Goal: Information Seeking & Learning: Learn about a topic

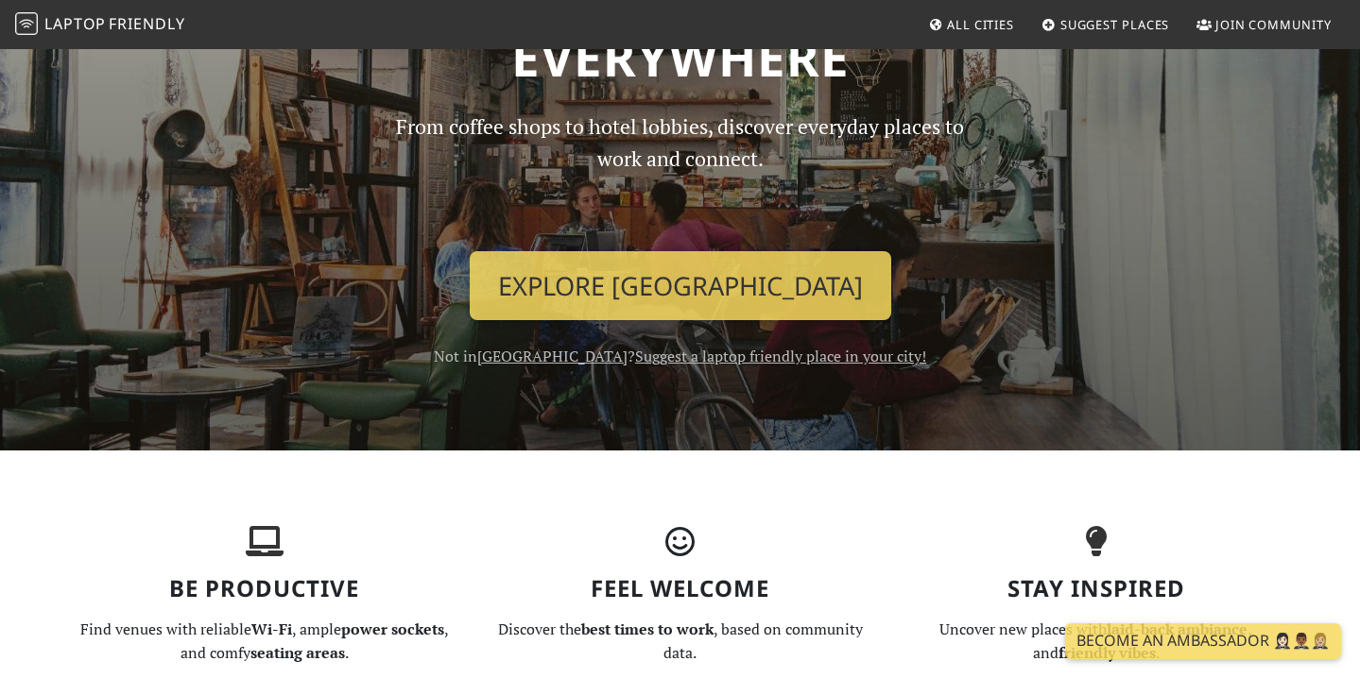
scroll to position [169, 0]
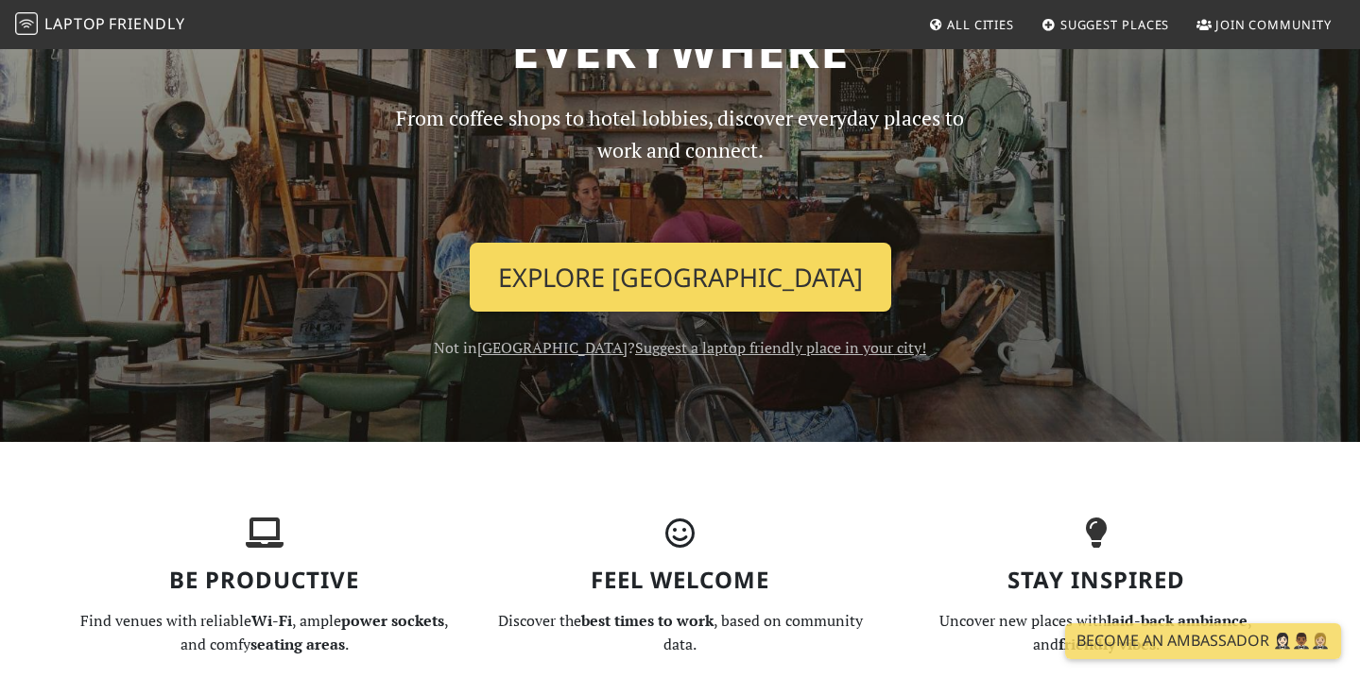
click at [724, 282] on link "Explore Hong Kong" at bounding box center [680, 278] width 421 height 70
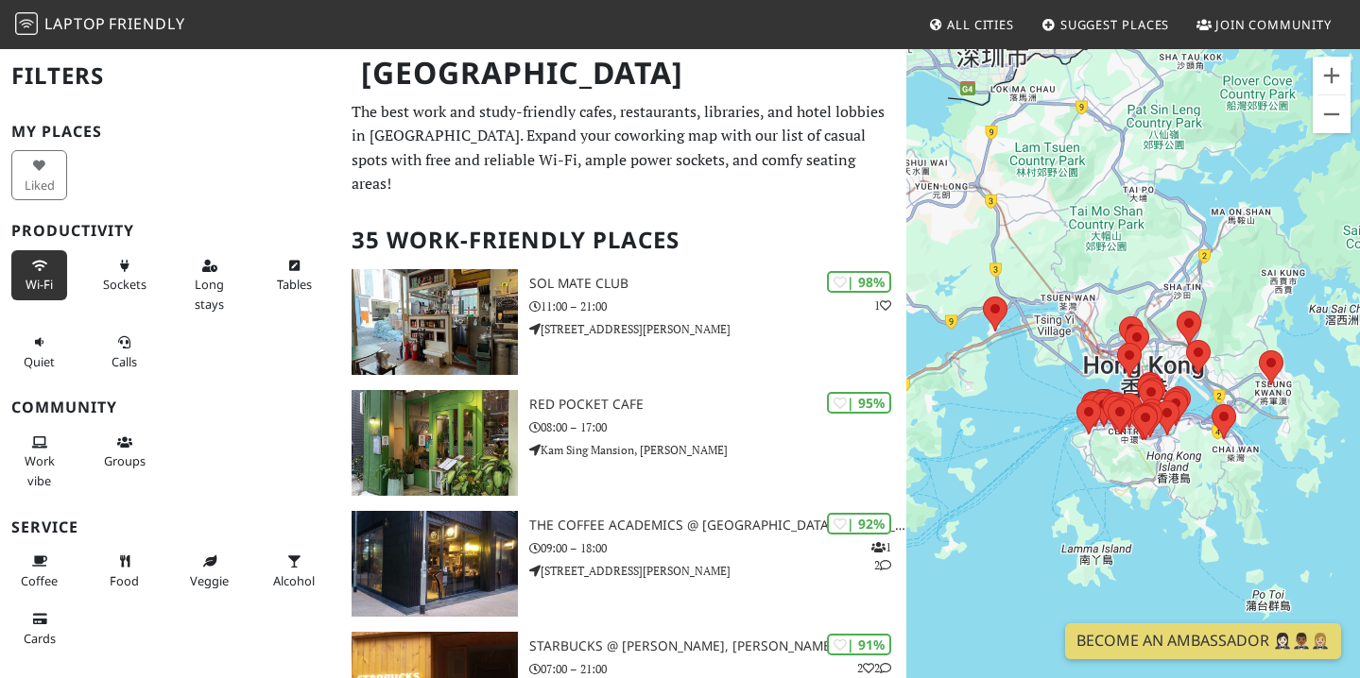
click at [45, 283] on span "Wi-Fi" at bounding box center [39, 284] width 27 height 17
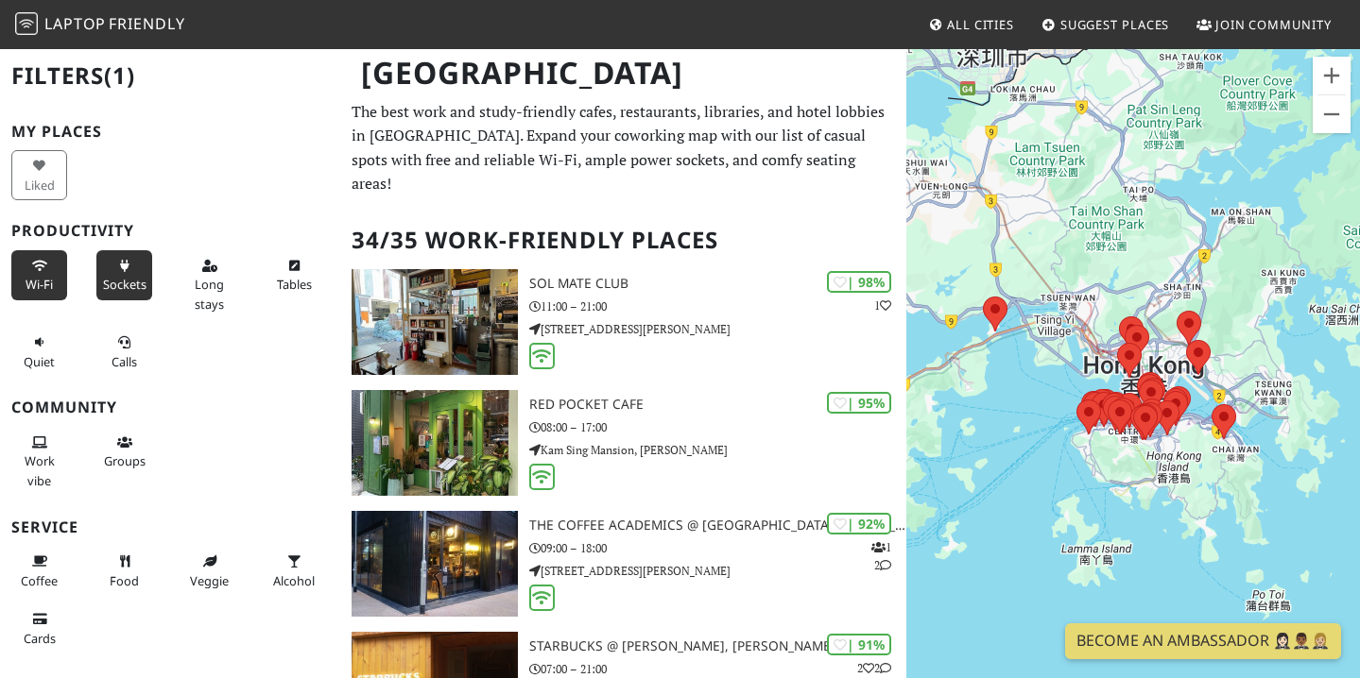
click at [119, 279] on span "Sockets" at bounding box center [124, 284] width 43 height 17
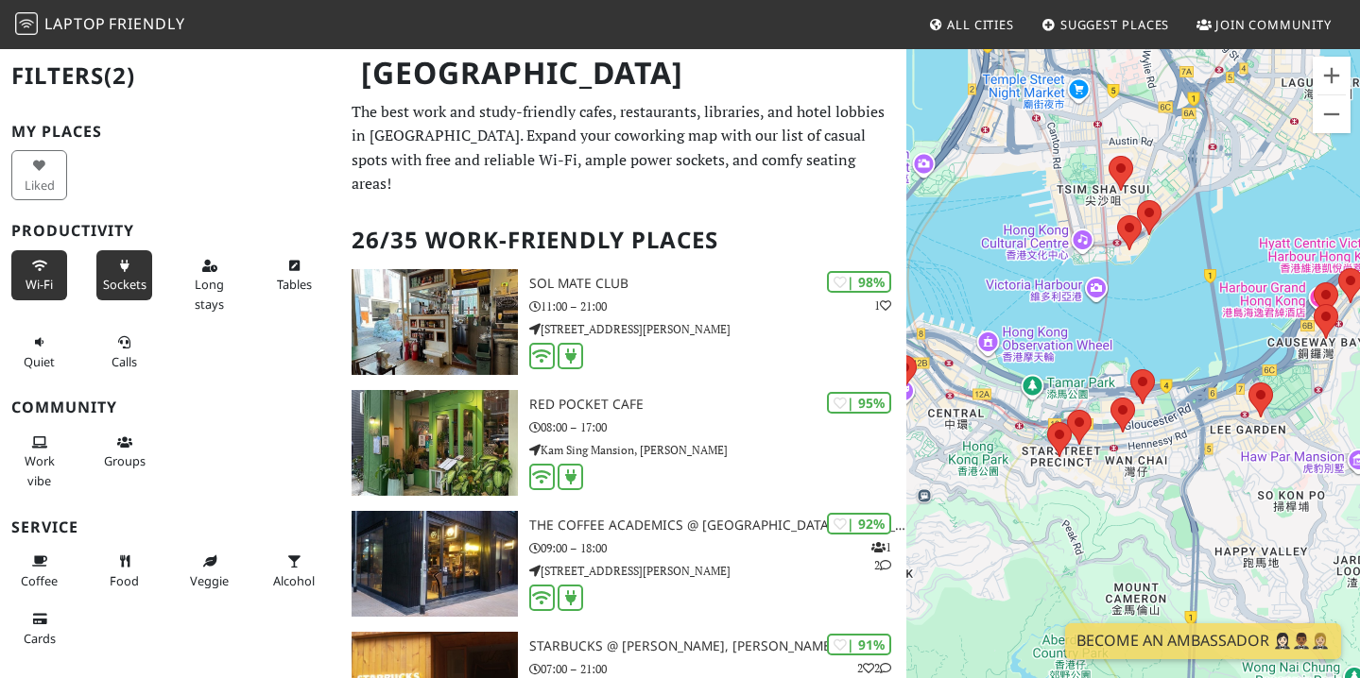
drag, startPoint x: 1170, startPoint y: 569, endPoint x: 1226, endPoint y: 322, distance: 253.0
click at [1226, 322] on div at bounding box center [1132, 386] width 453 height 678
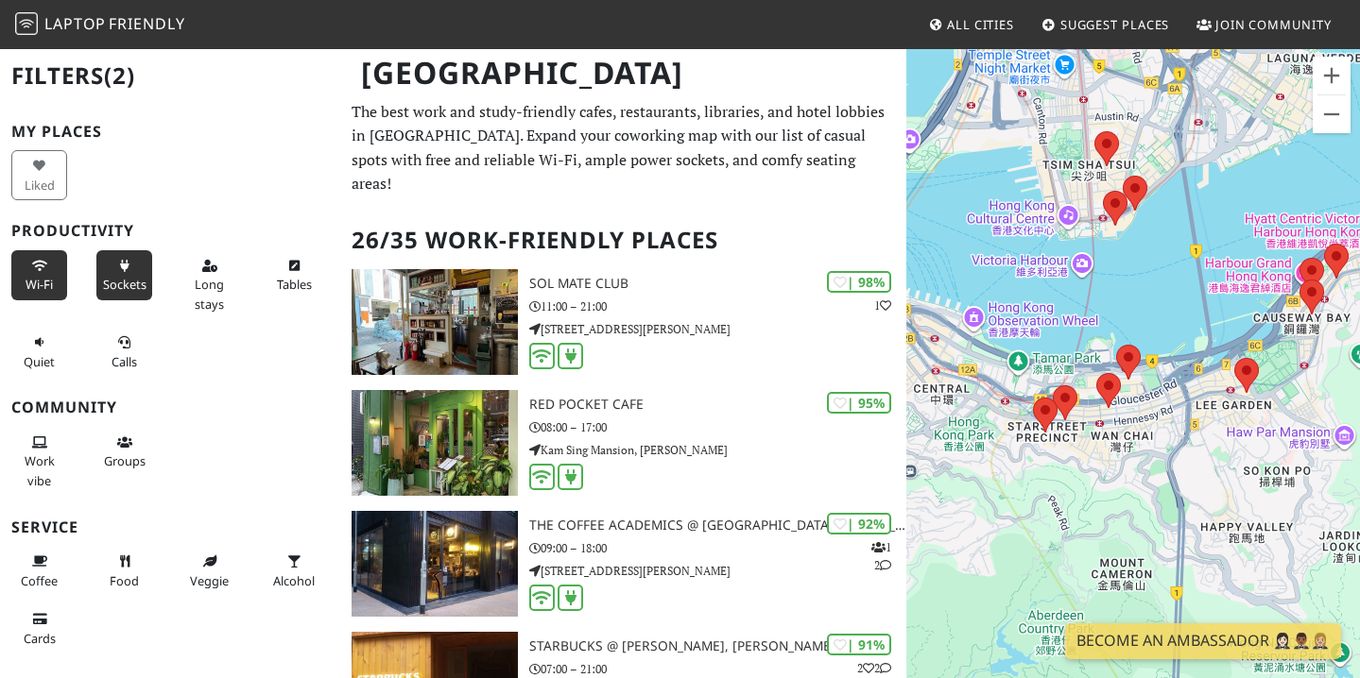
drag, startPoint x: 1132, startPoint y: 295, endPoint x: 1101, endPoint y: 282, distance: 33.5
click at [1096, 373] on area at bounding box center [1096, 373] width 0 height 0
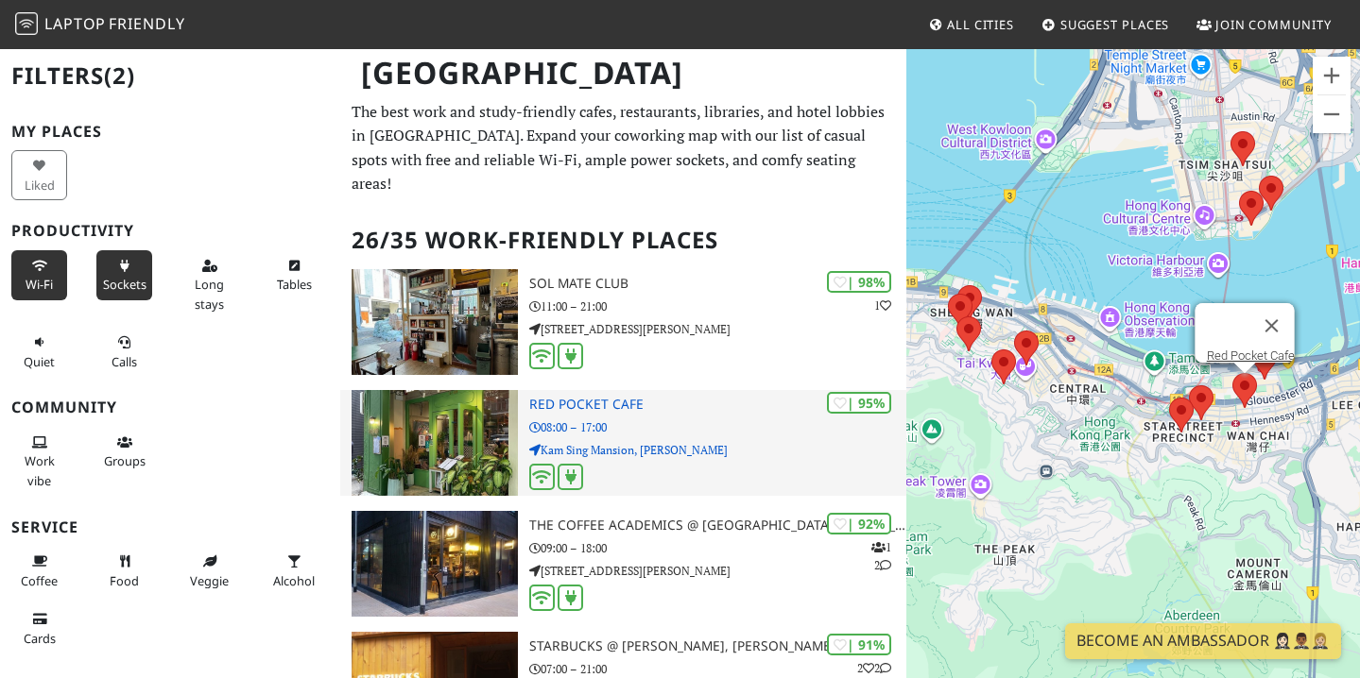
click at [671, 441] on p "Kam Sing Mansion, [PERSON_NAME]" at bounding box center [718, 450] width 378 height 18
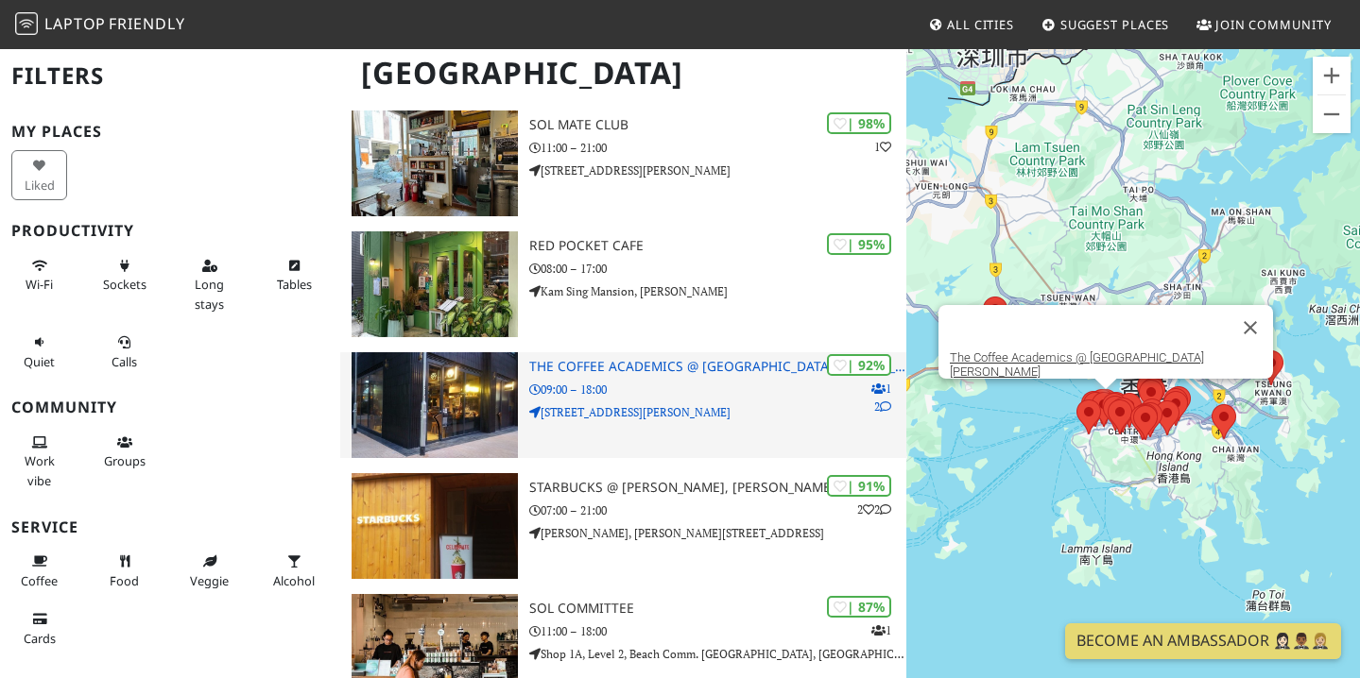
scroll to position [176, 0]
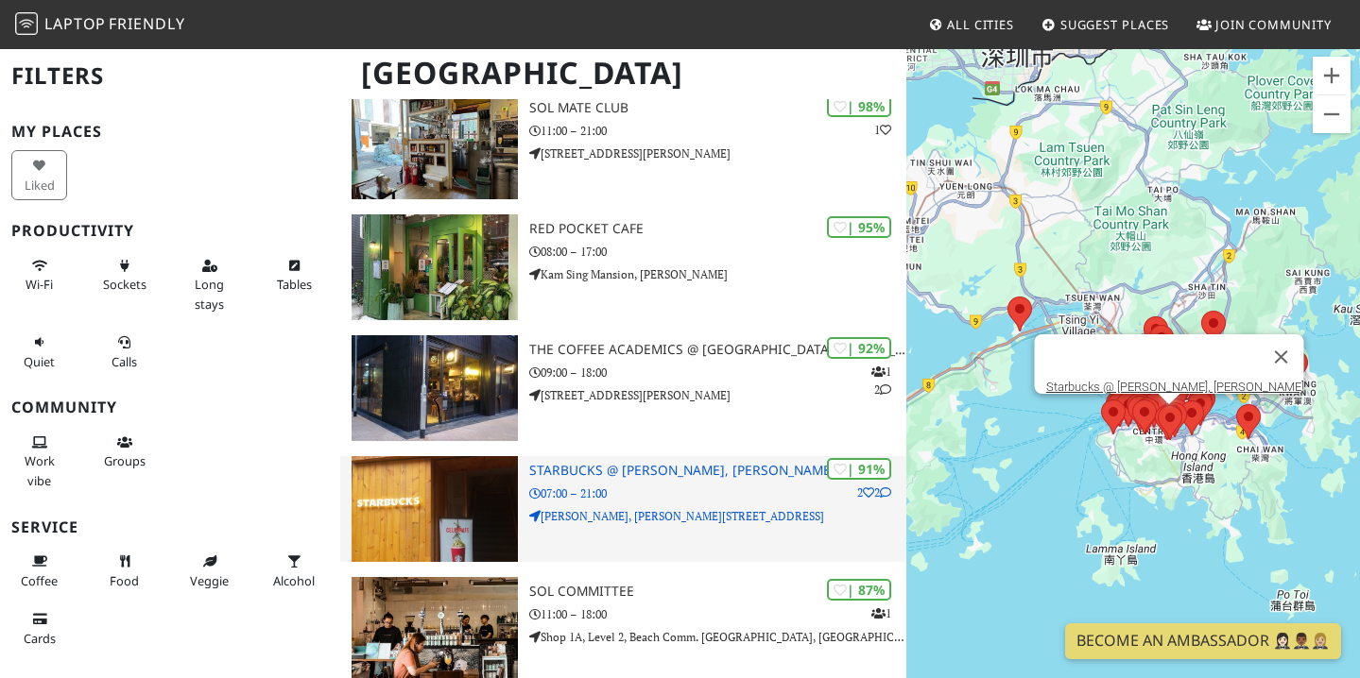
click at [502, 499] on img at bounding box center [434, 509] width 166 height 106
click at [581, 485] on p "07:00 – 21:00" at bounding box center [718, 494] width 378 height 18
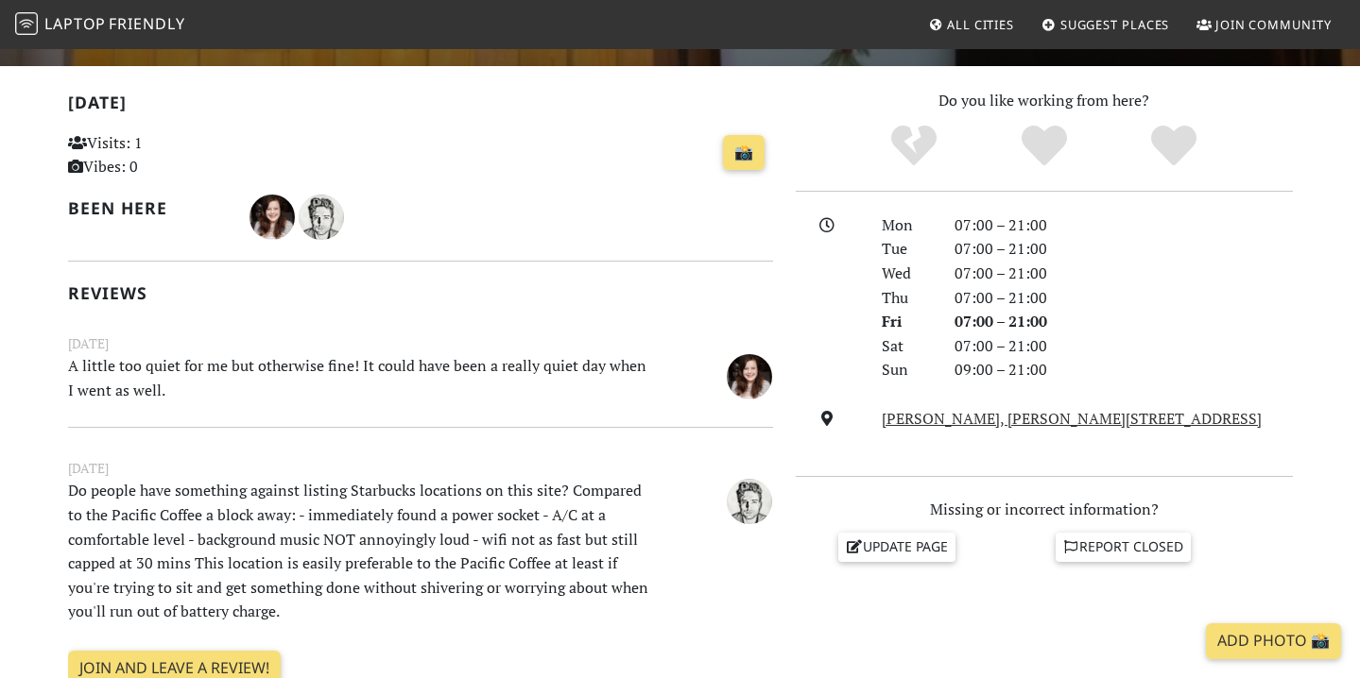
scroll to position [403, 0]
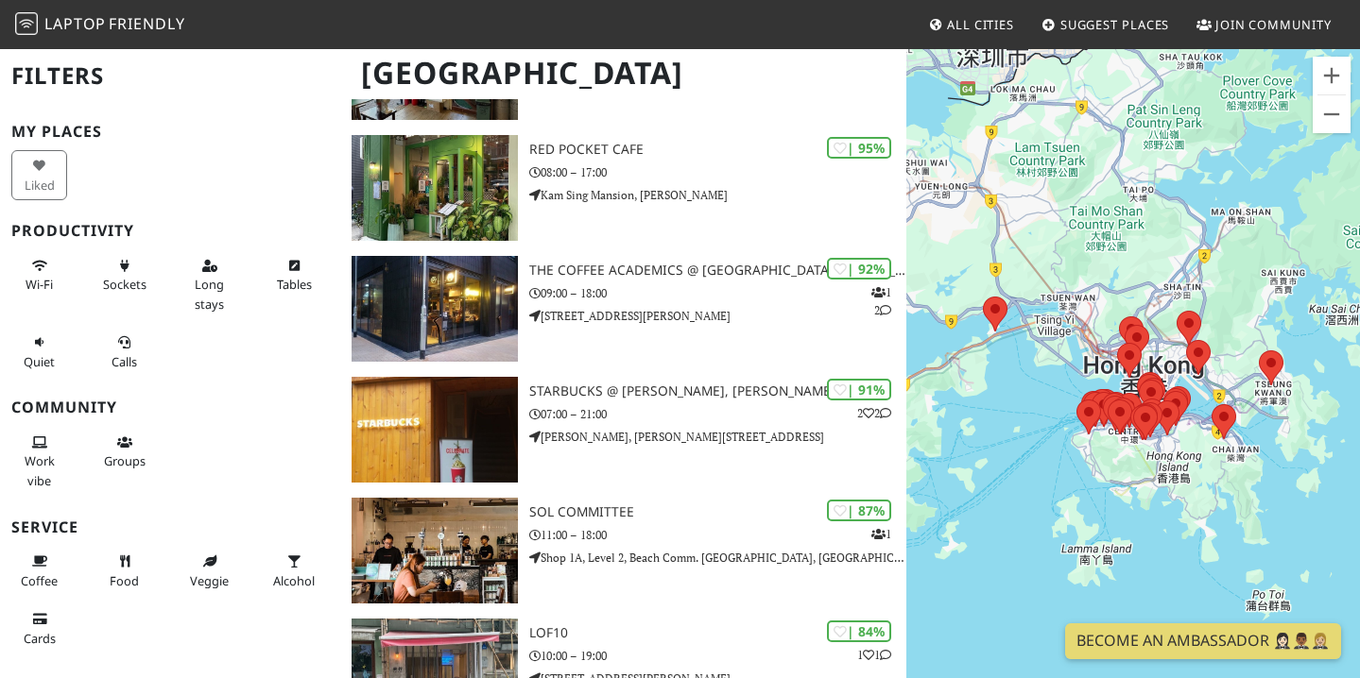
scroll to position [277, 0]
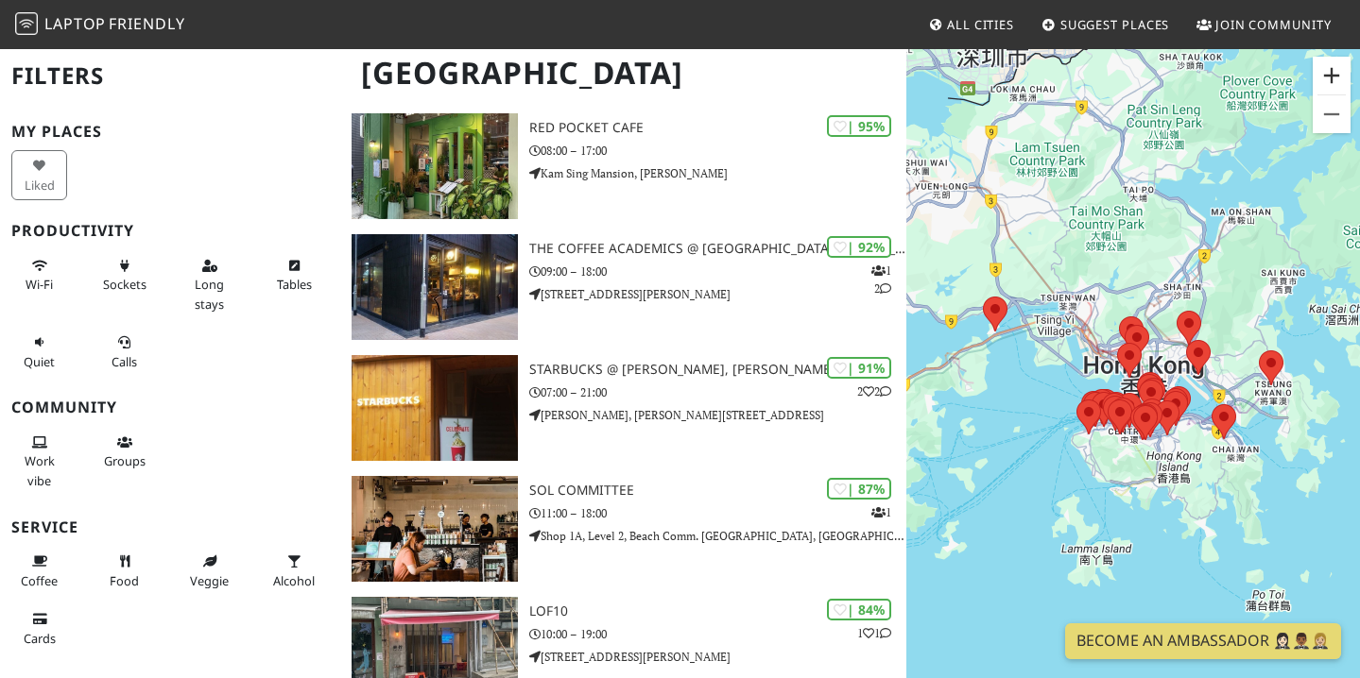
click at [1324, 77] on button "Zoom in" at bounding box center [1331, 76] width 38 height 38
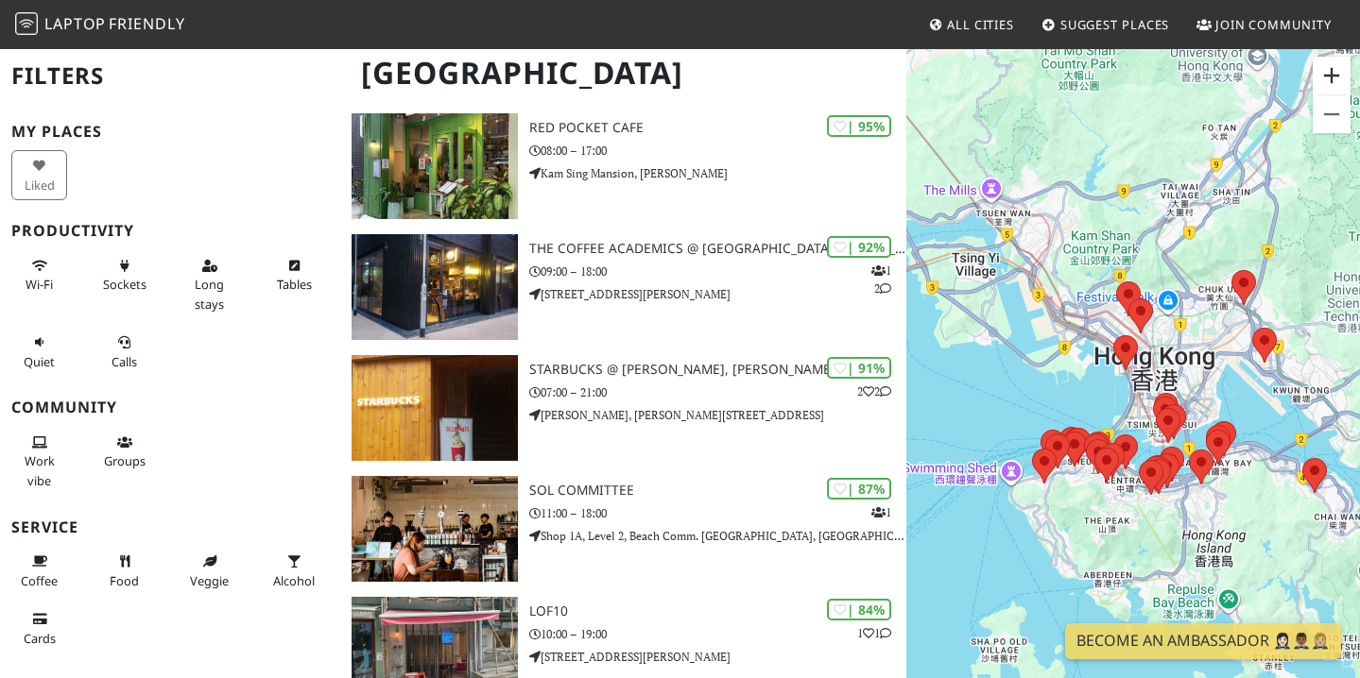
click at [1324, 77] on button "Zoom in" at bounding box center [1331, 76] width 38 height 38
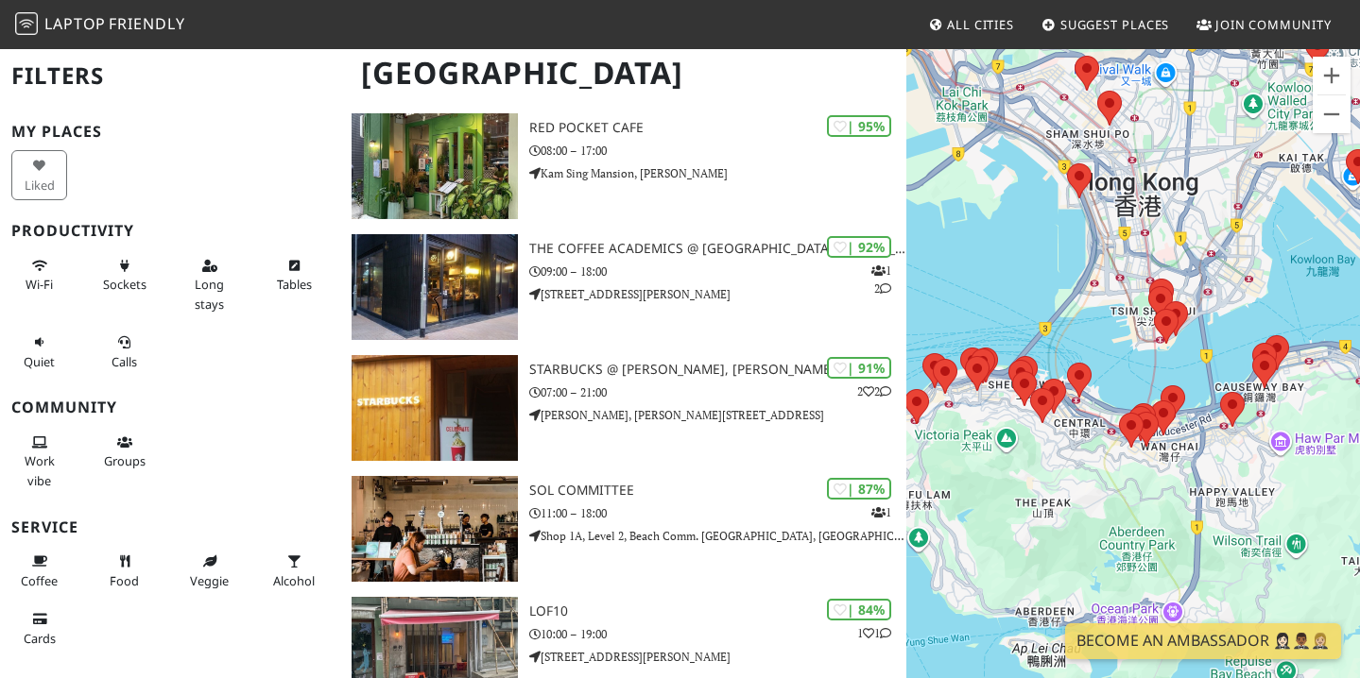
drag, startPoint x: 1271, startPoint y: 456, endPoint x: 1228, endPoint y: 284, distance: 177.1
click at [1228, 284] on div at bounding box center [1132, 386] width 453 height 678
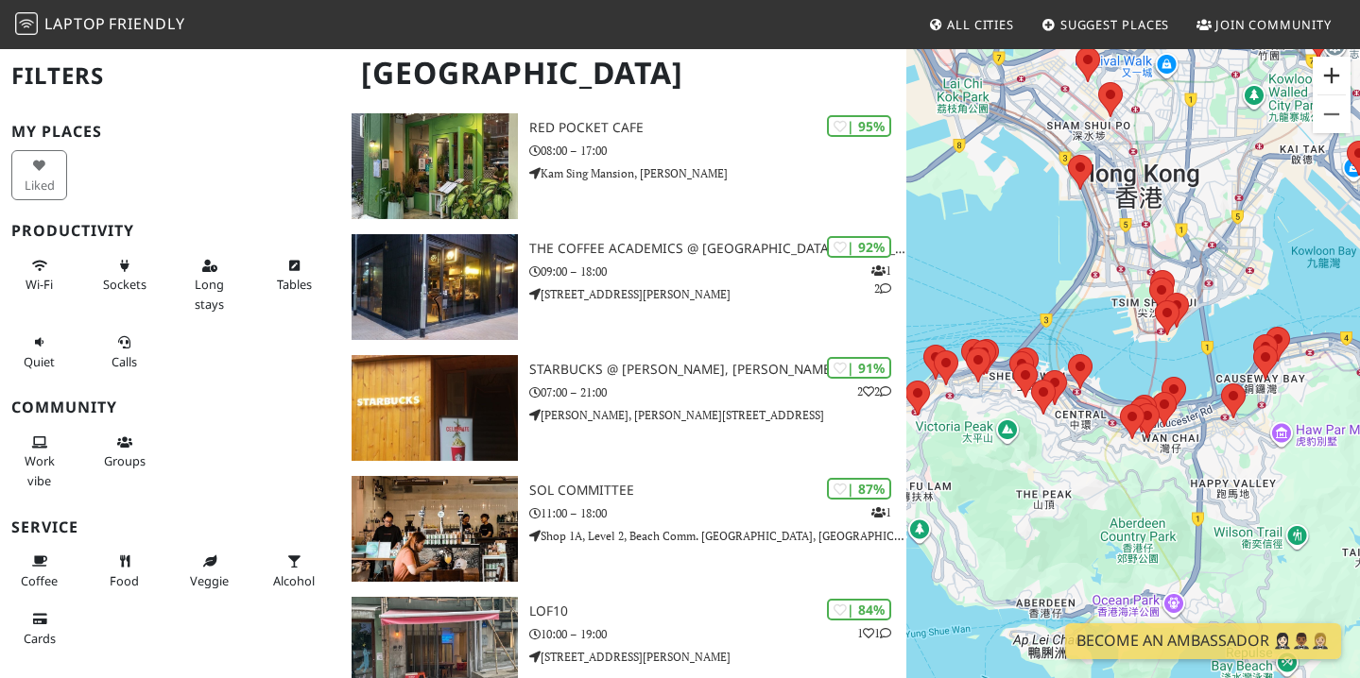
click at [1331, 77] on button "Zoom in" at bounding box center [1331, 76] width 38 height 38
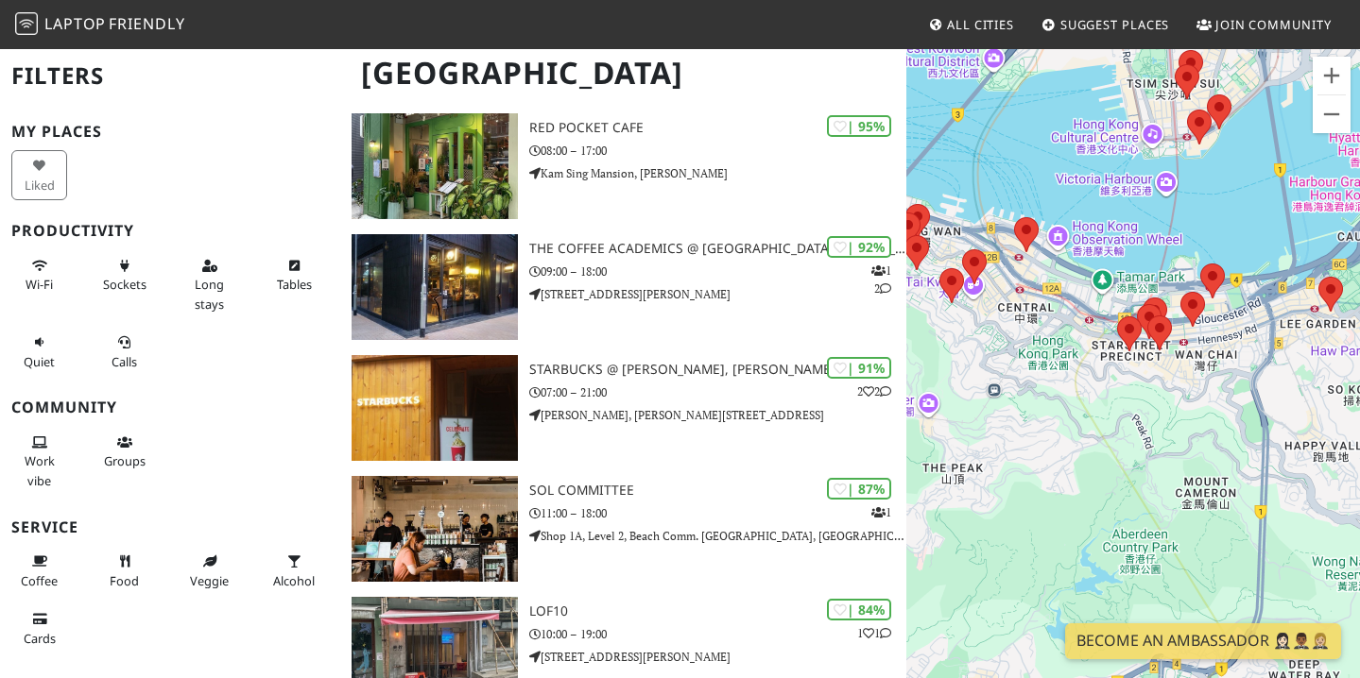
drag, startPoint x: 1253, startPoint y: 333, endPoint x: 1246, endPoint y: 181, distance: 152.2
click at [1246, 181] on div at bounding box center [1132, 386] width 453 height 678
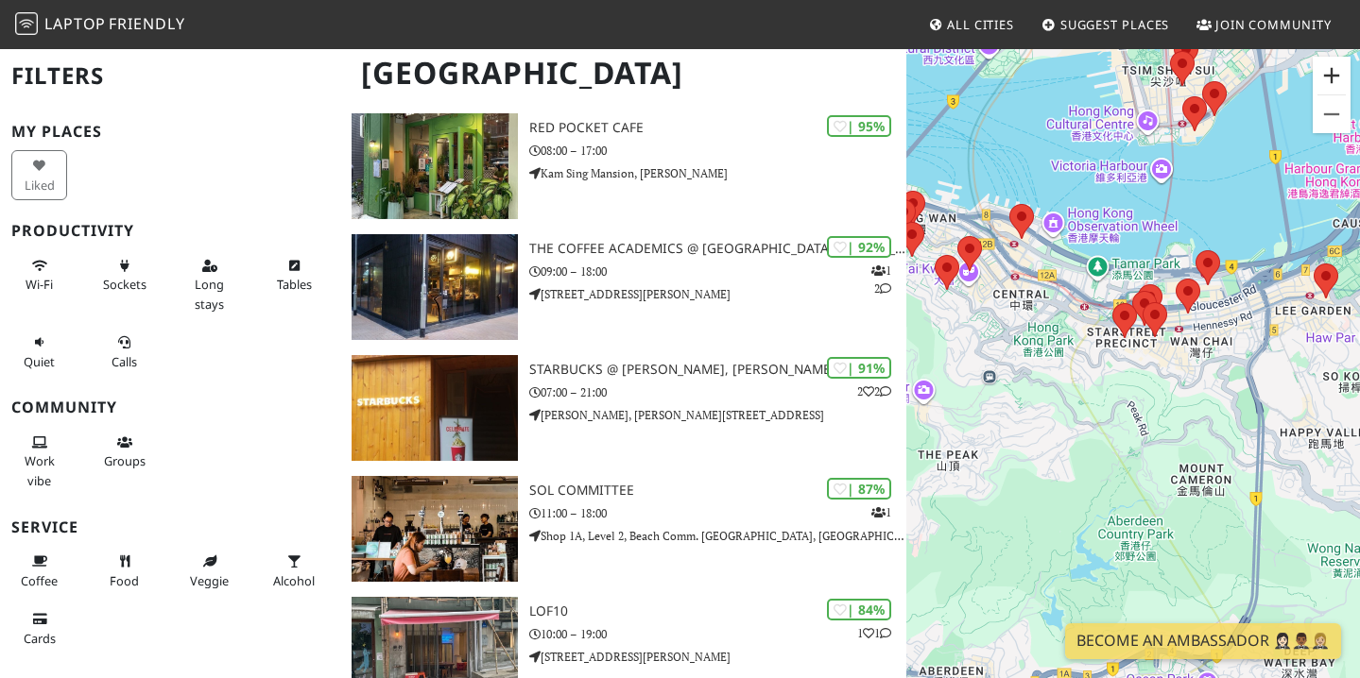
click at [1324, 68] on button "Zoom in" at bounding box center [1331, 76] width 38 height 38
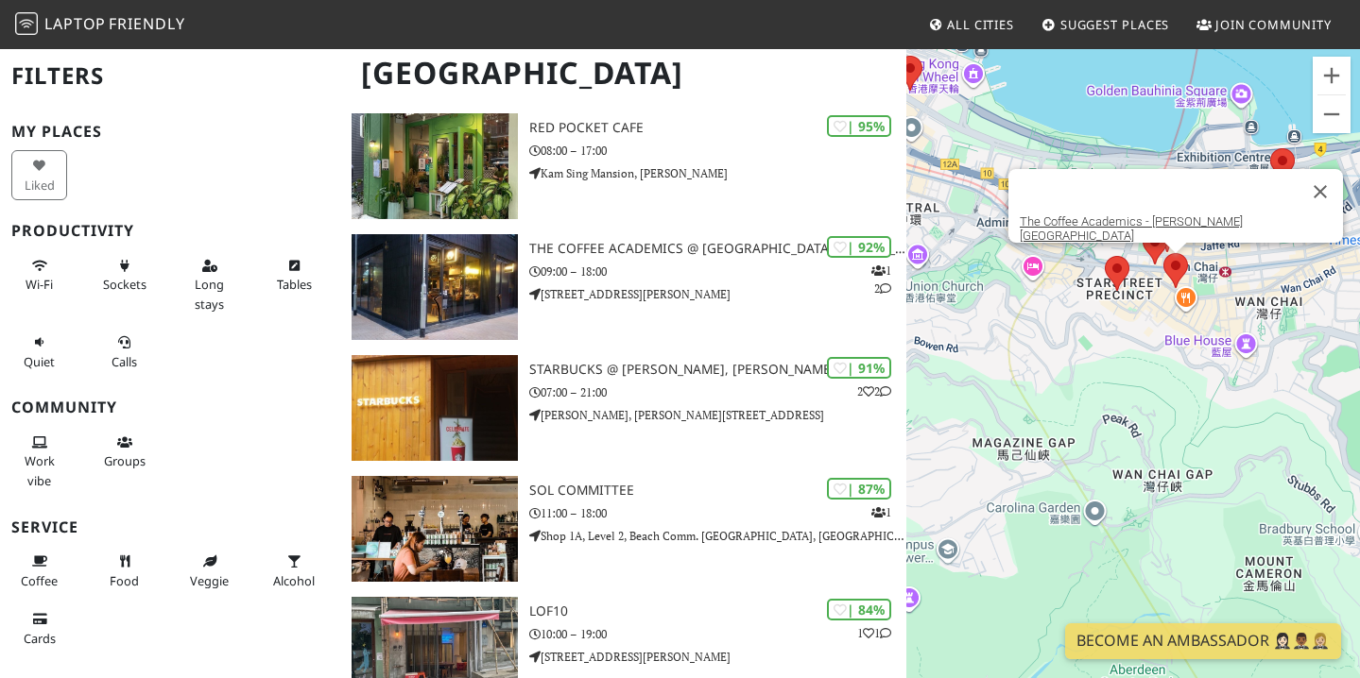
click at [1163, 253] on area at bounding box center [1163, 253] width 0 height 0
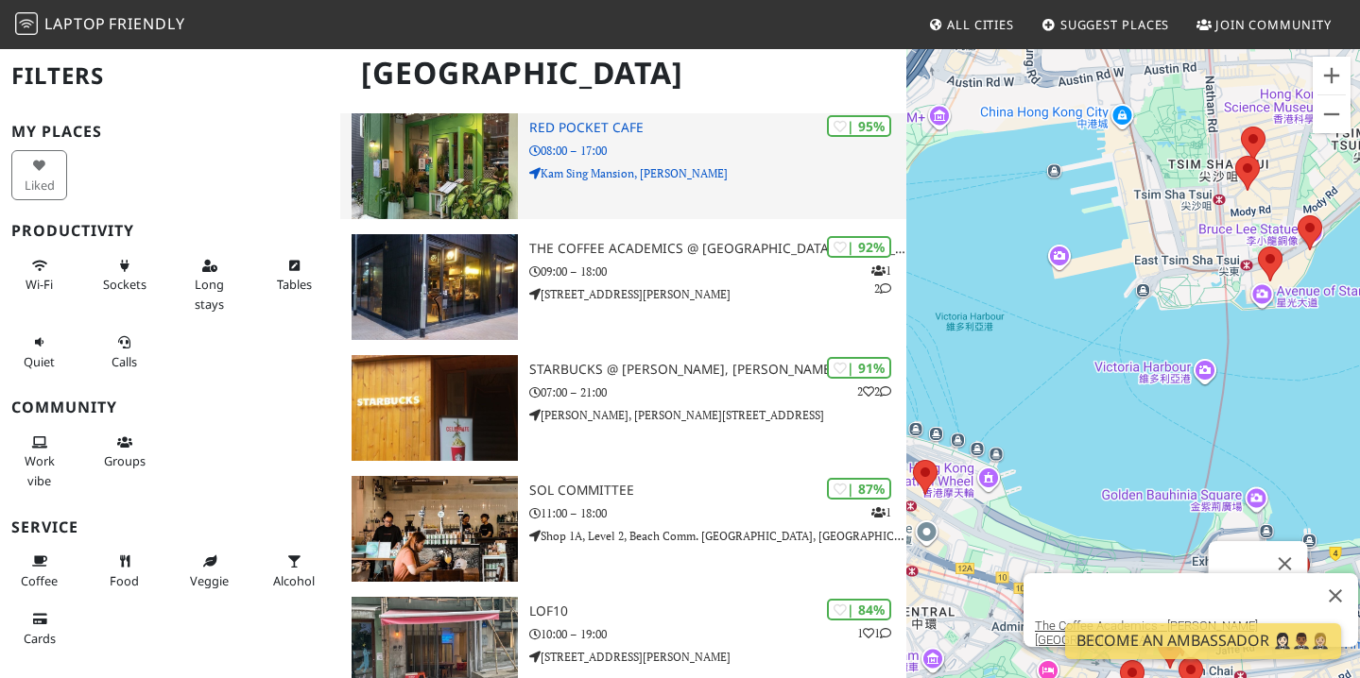
click at [643, 165] on div "| 95% Red Pocket Cafe 08:00 – 17:00 Kam Sing Mansion, Jaffe Rd" at bounding box center [718, 166] width 378 height 106
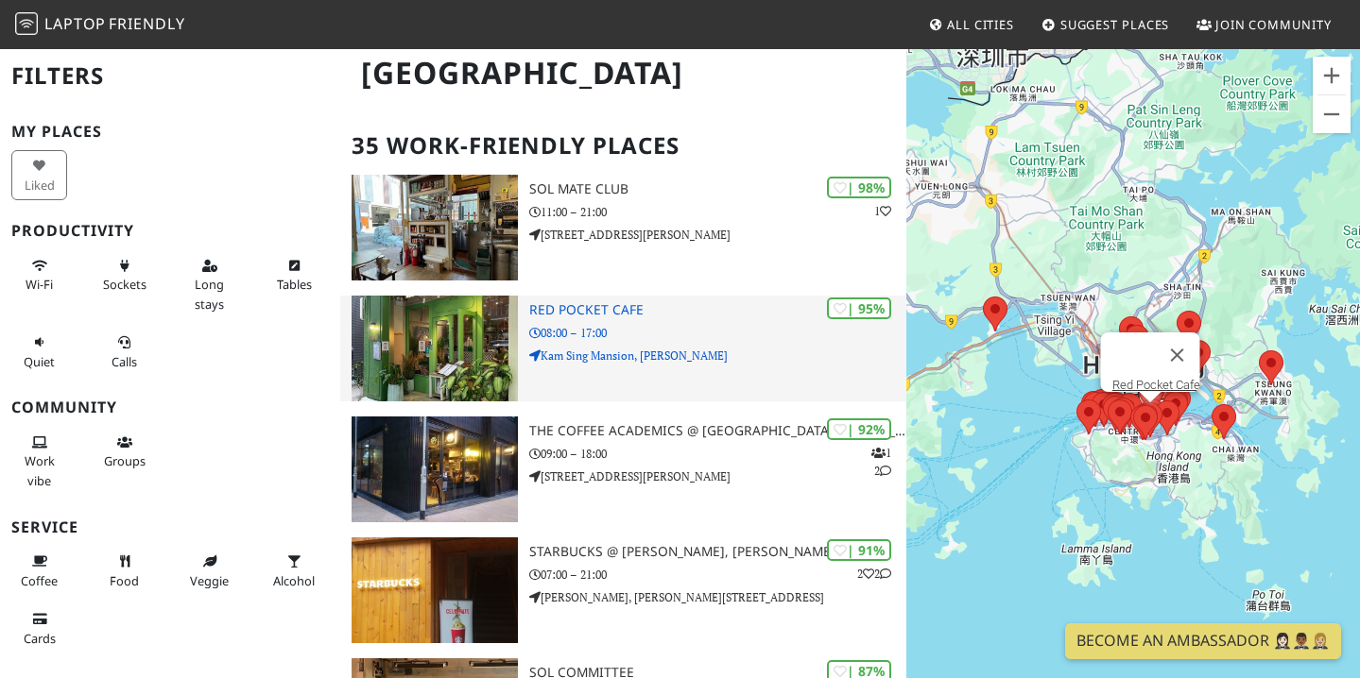
scroll to position [96, 0]
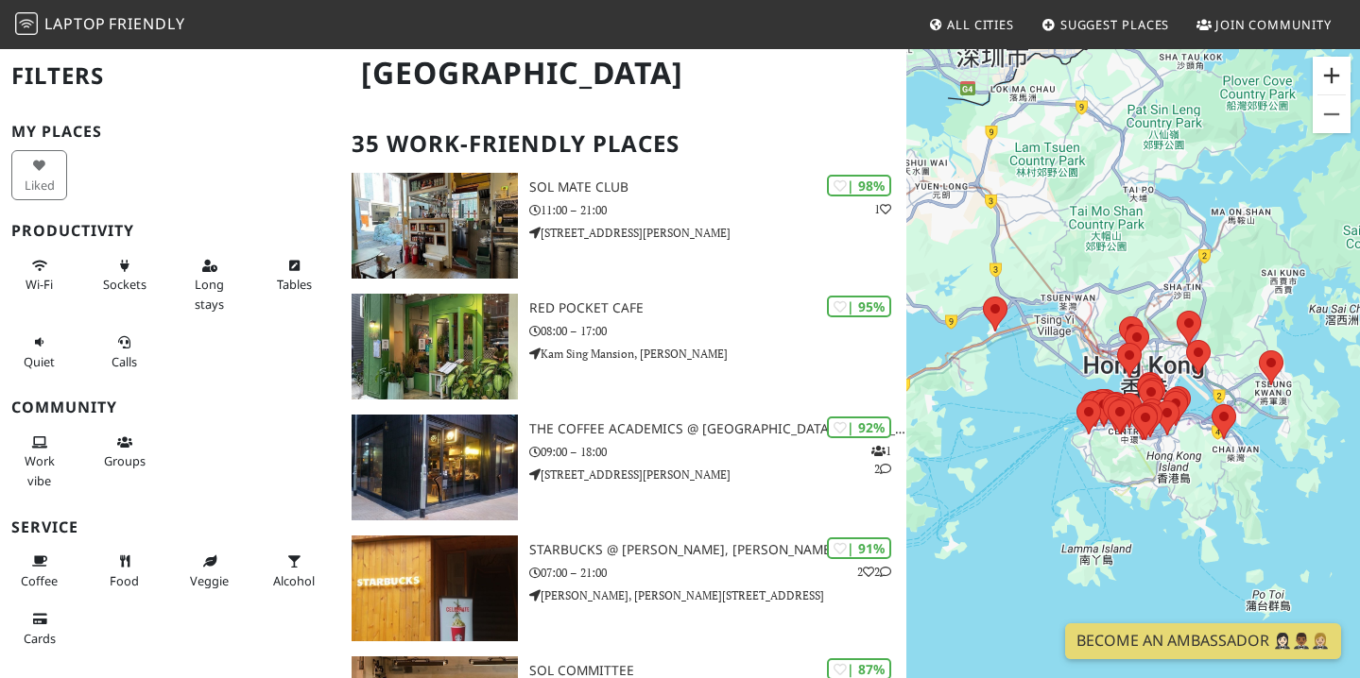
click at [1321, 81] on button "Zoom in" at bounding box center [1331, 76] width 38 height 38
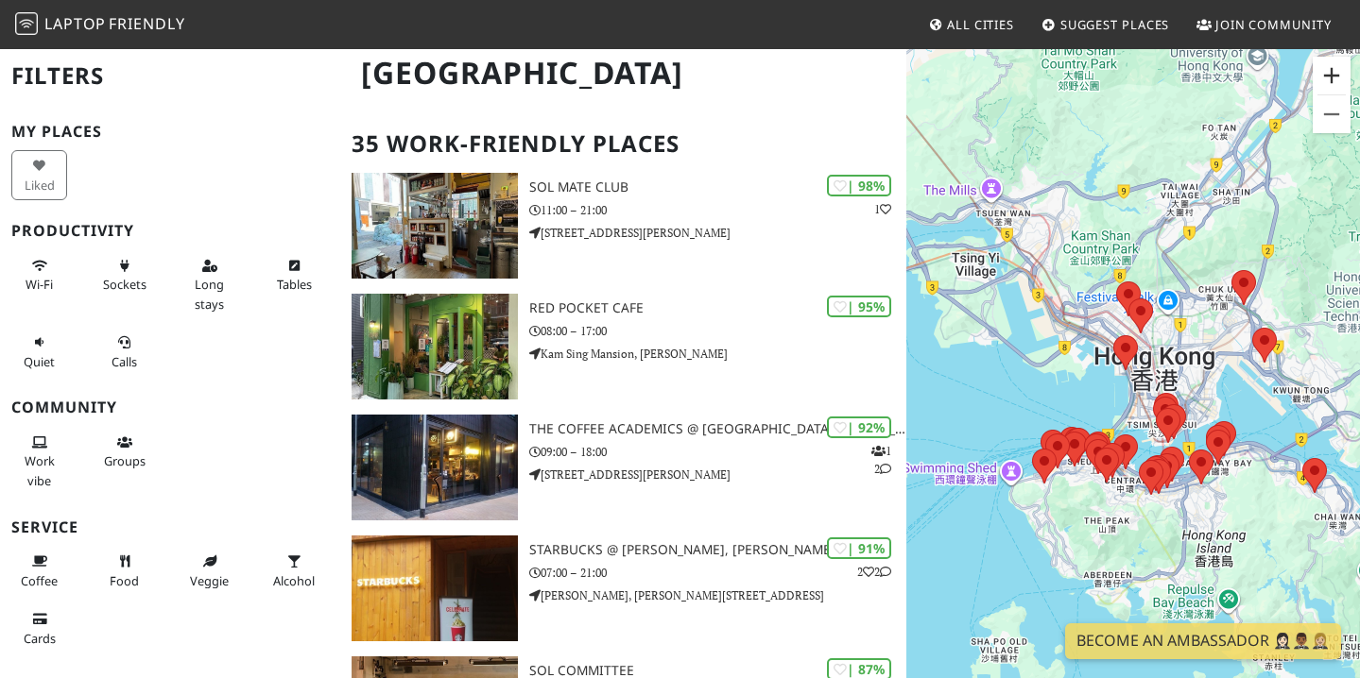
click at [1336, 71] on button "Zoom in" at bounding box center [1331, 76] width 38 height 38
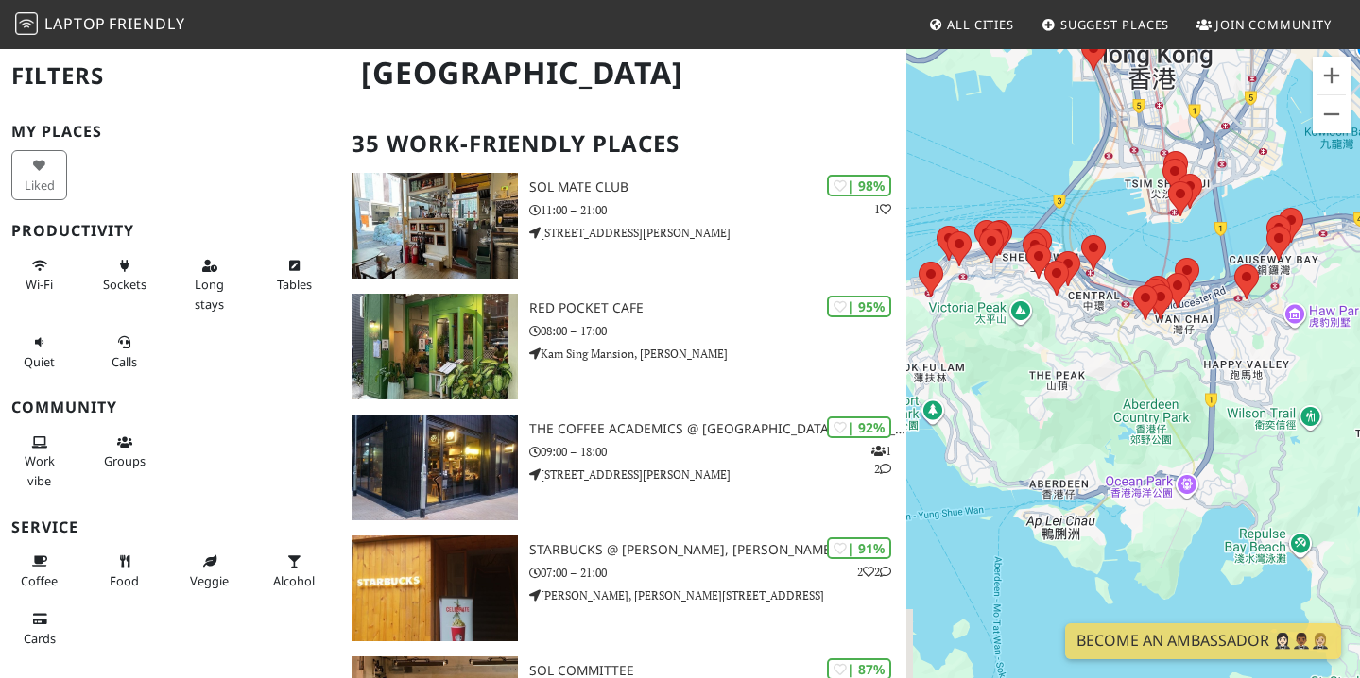
drag, startPoint x: 1244, startPoint y: 385, endPoint x: 1221, endPoint y: 87, distance: 298.5
click at [1221, 87] on div at bounding box center [1132, 386] width 453 height 678
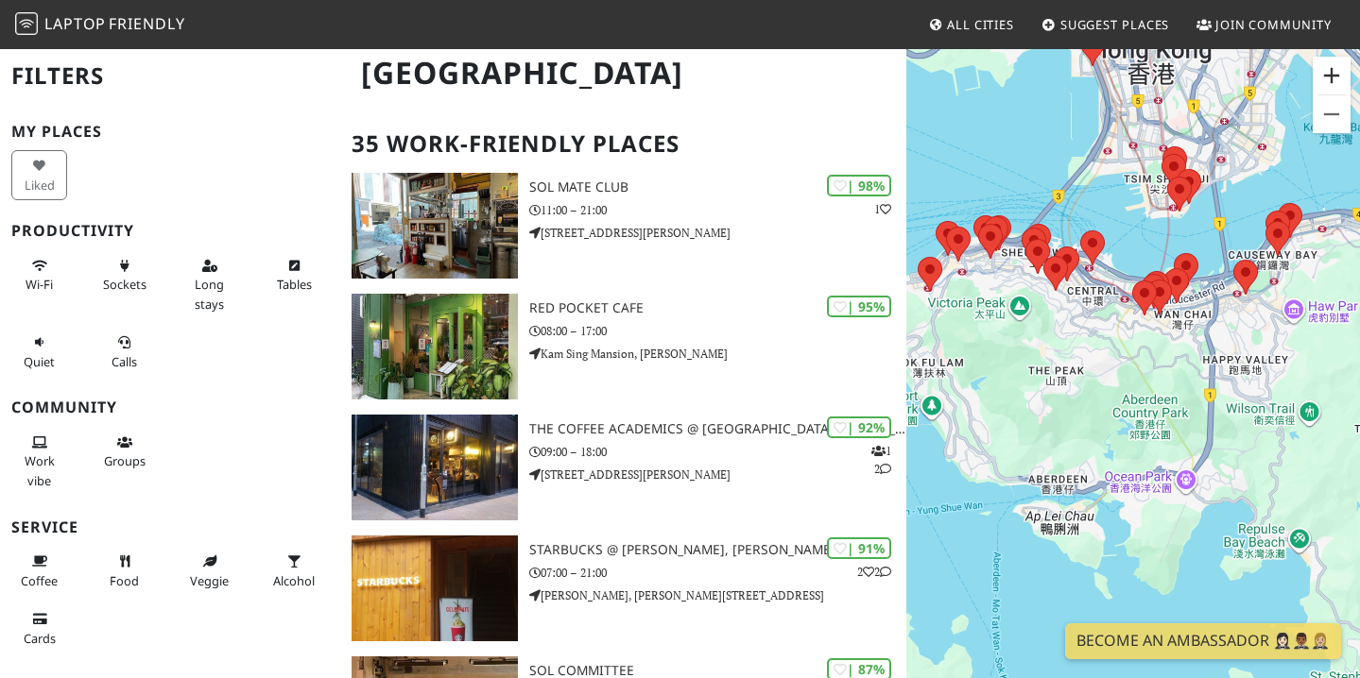
click at [1321, 71] on button "Zoom in" at bounding box center [1331, 76] width 38 height 38
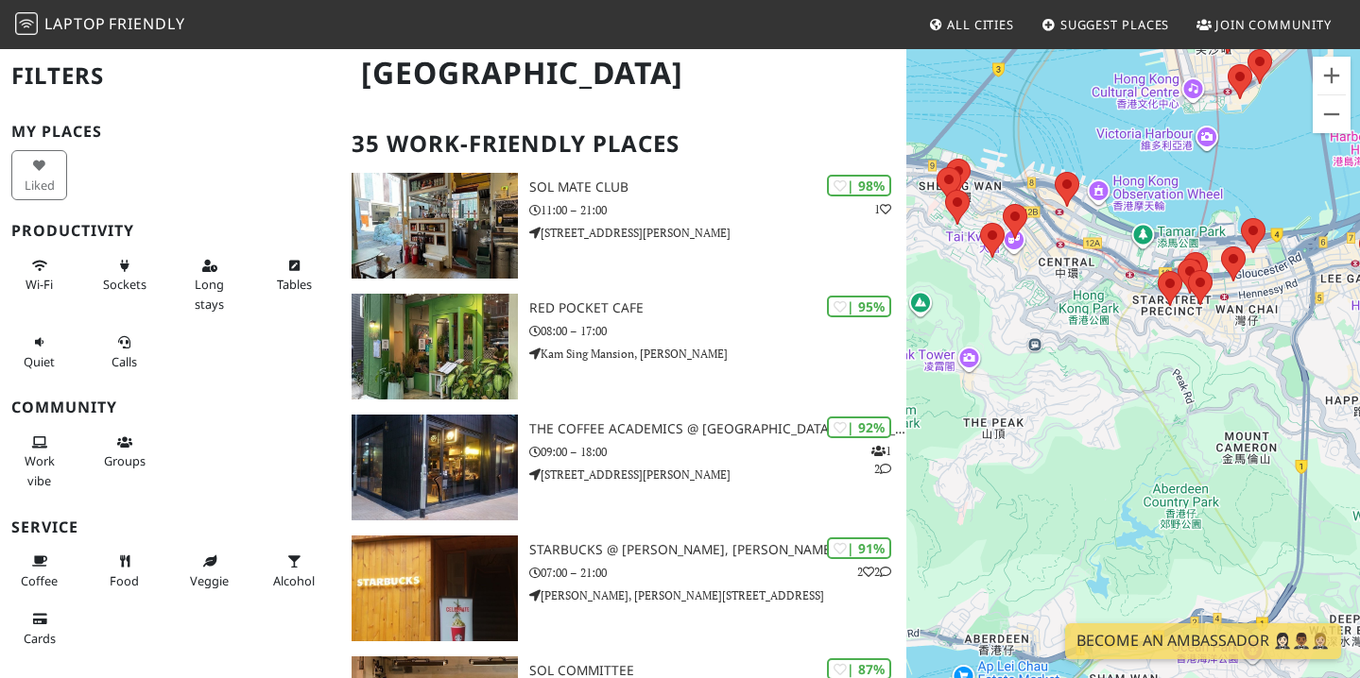
drag, startPoint x: 1148, startPoint y: 281, endPoint x: 1161, endPoint y: 351, distance: 72.1
click at [1162, 351] on div at bounding box center [1132, 386] width 453 height 678
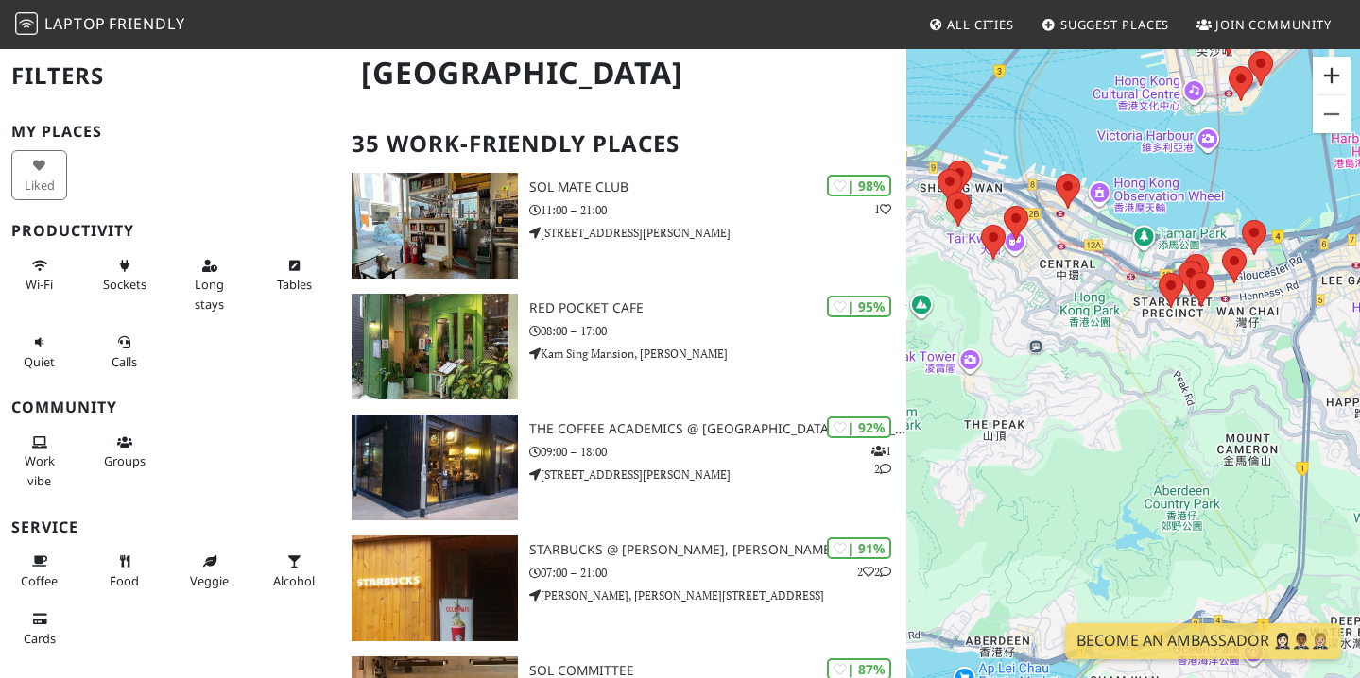
click at [1325, 73] on button "Zoom in" at bounding box center [1331, 76] width 38 height 38
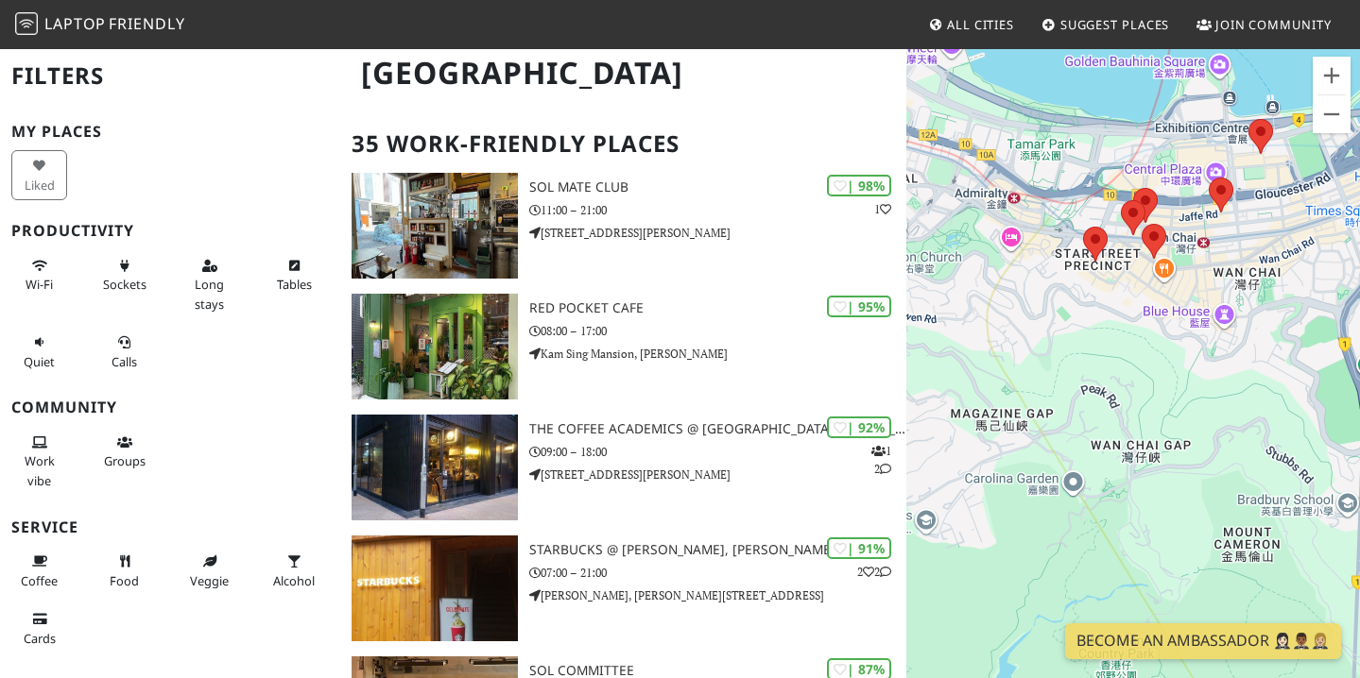
drag, startPoint x: 1286, startPoint y: 310, endPoint x: 1160, endPoint y: 344, distance: 130.2
click at [1160, 344] on div at bounding box center [1132, 386] width 453 height 678
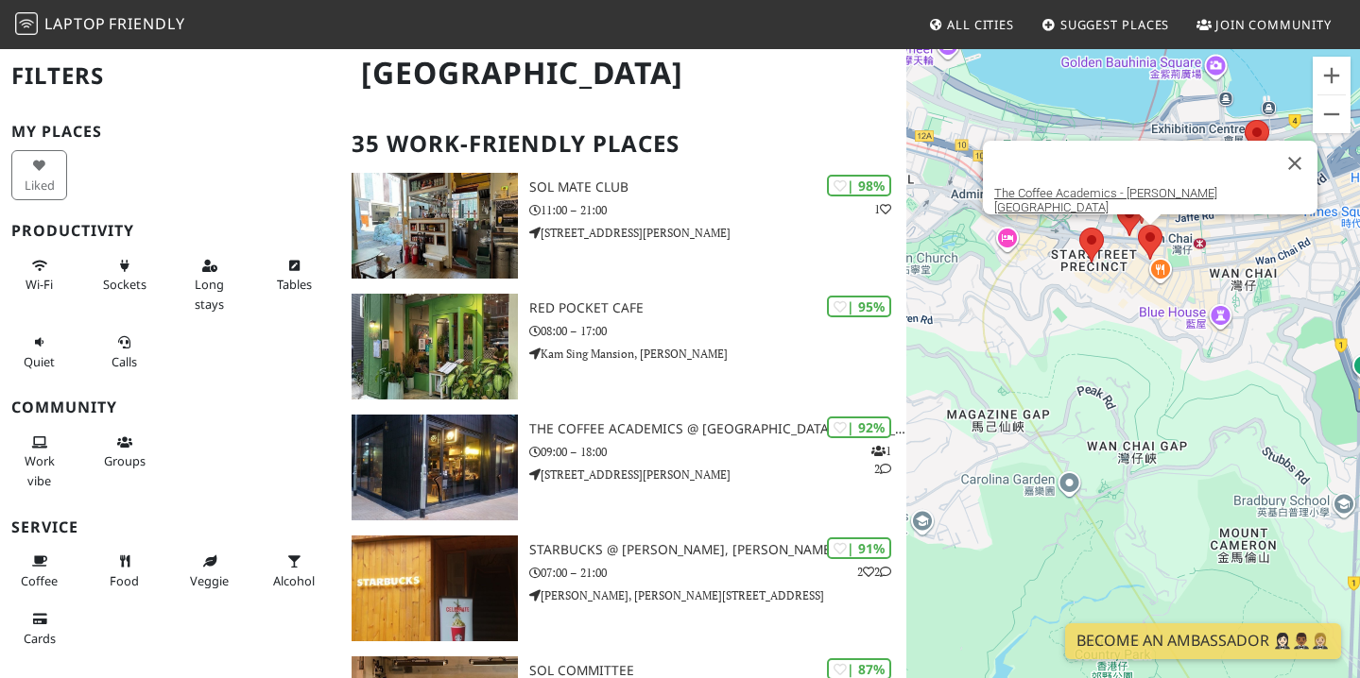
click at [1137, 225] on area at bounding box center [1137, 225] width 0 height 0
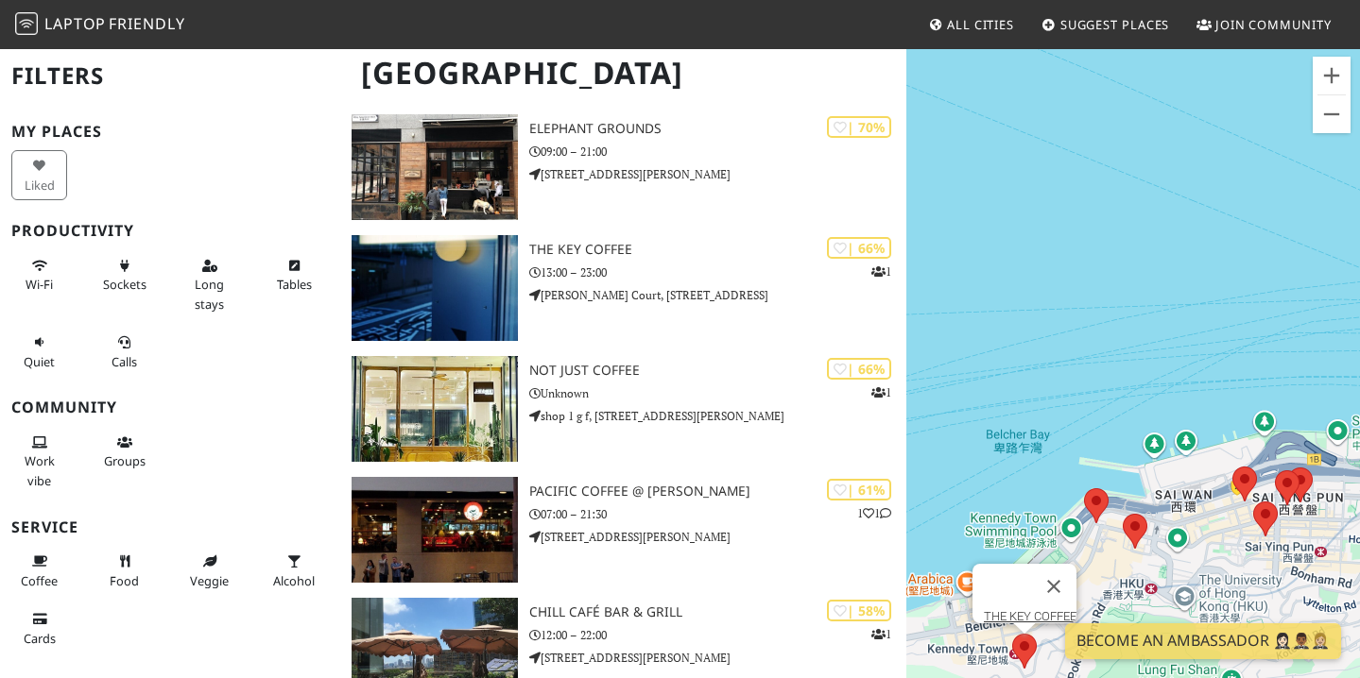
scroll to position [1939, 0]
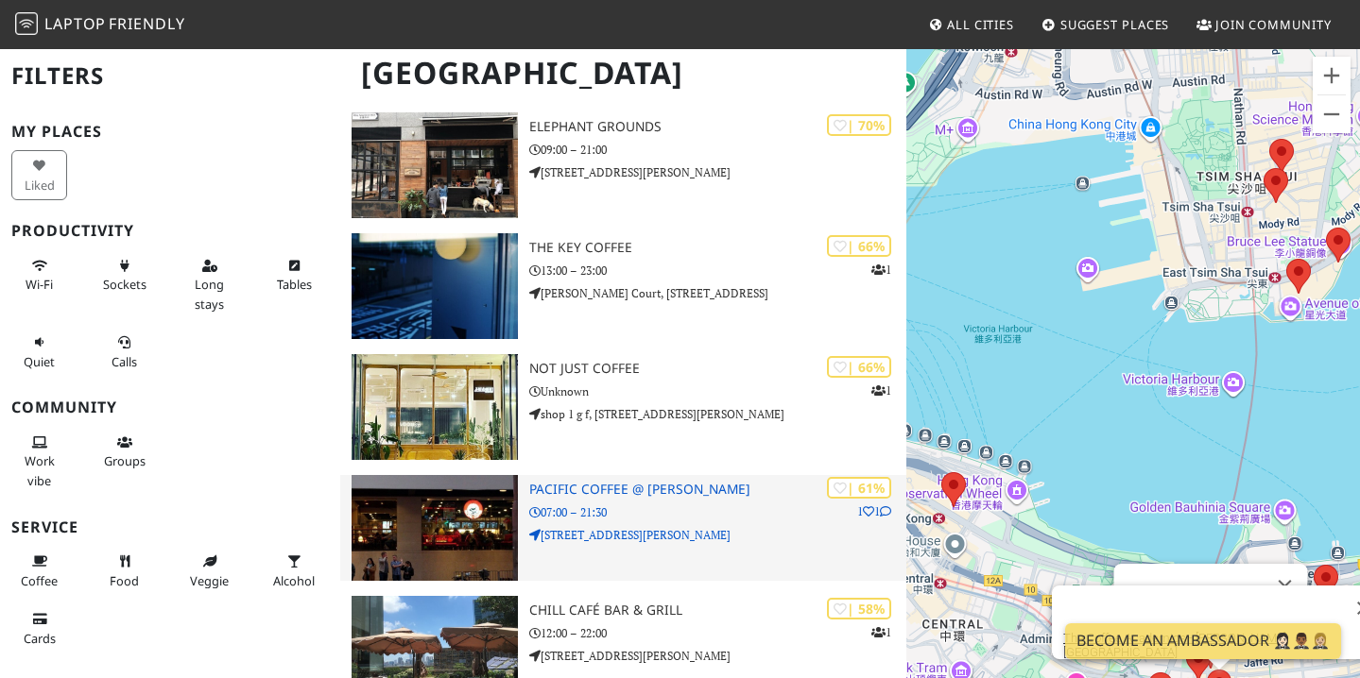
click at [617, 526] on p "[STREET_ADDRESS][PERSON_NAME]" at bounding box center [718, 535] width 378 height 18
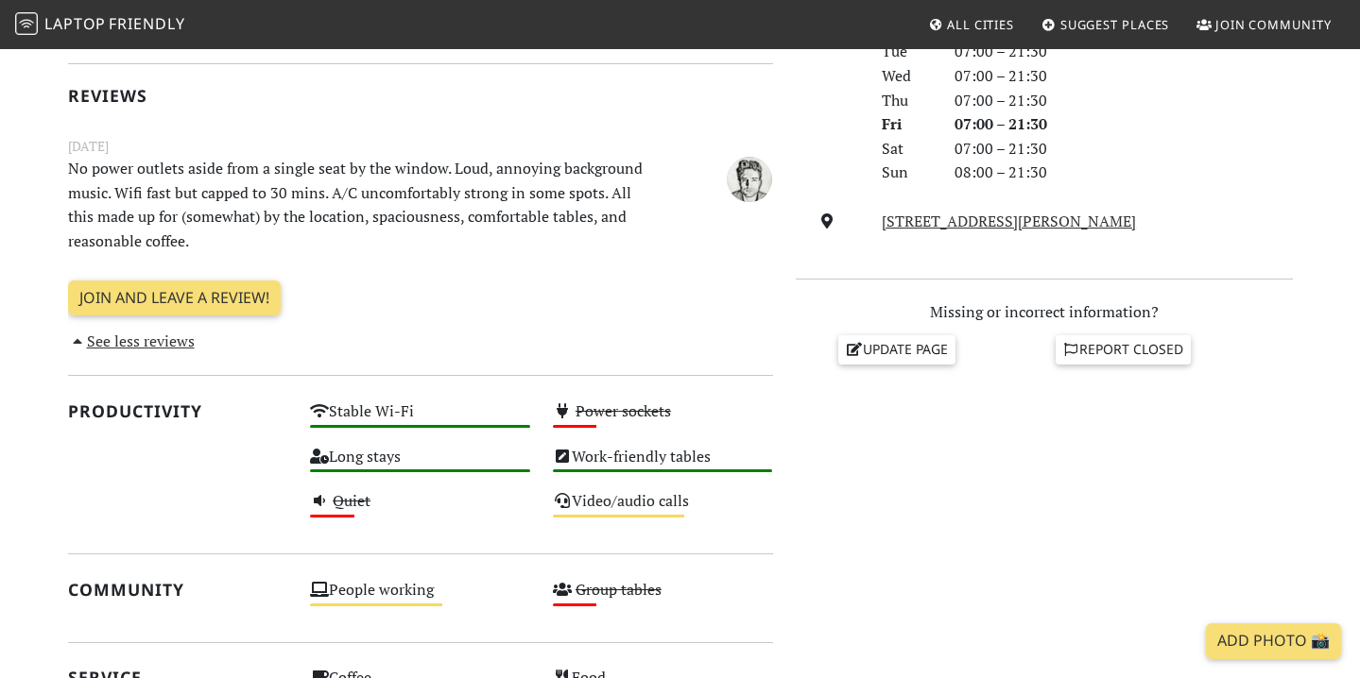
scroll to position [564, 0]
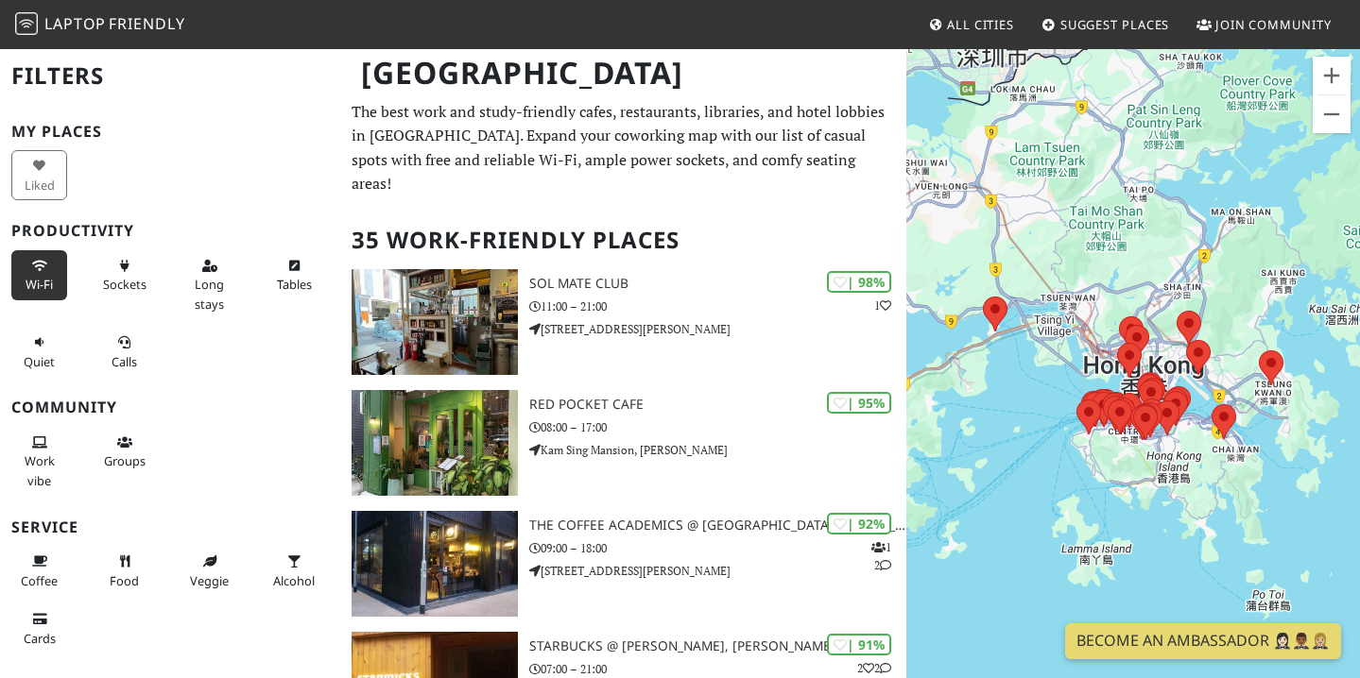
click at [37, 277] on span "Wi-Fi" at bounding box center [39, 284] width 27 height 17
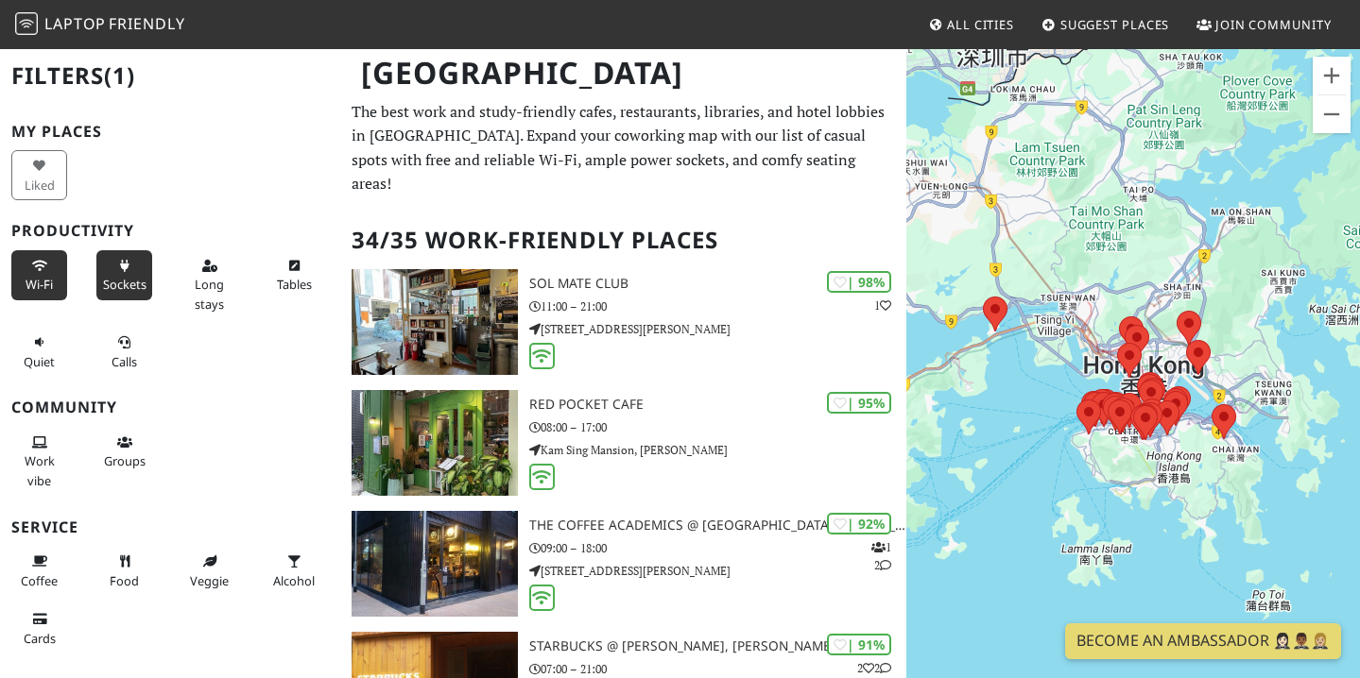
click at [129, 287] on span "Sockets" at bounding box center [124, 284] width 43 height 17
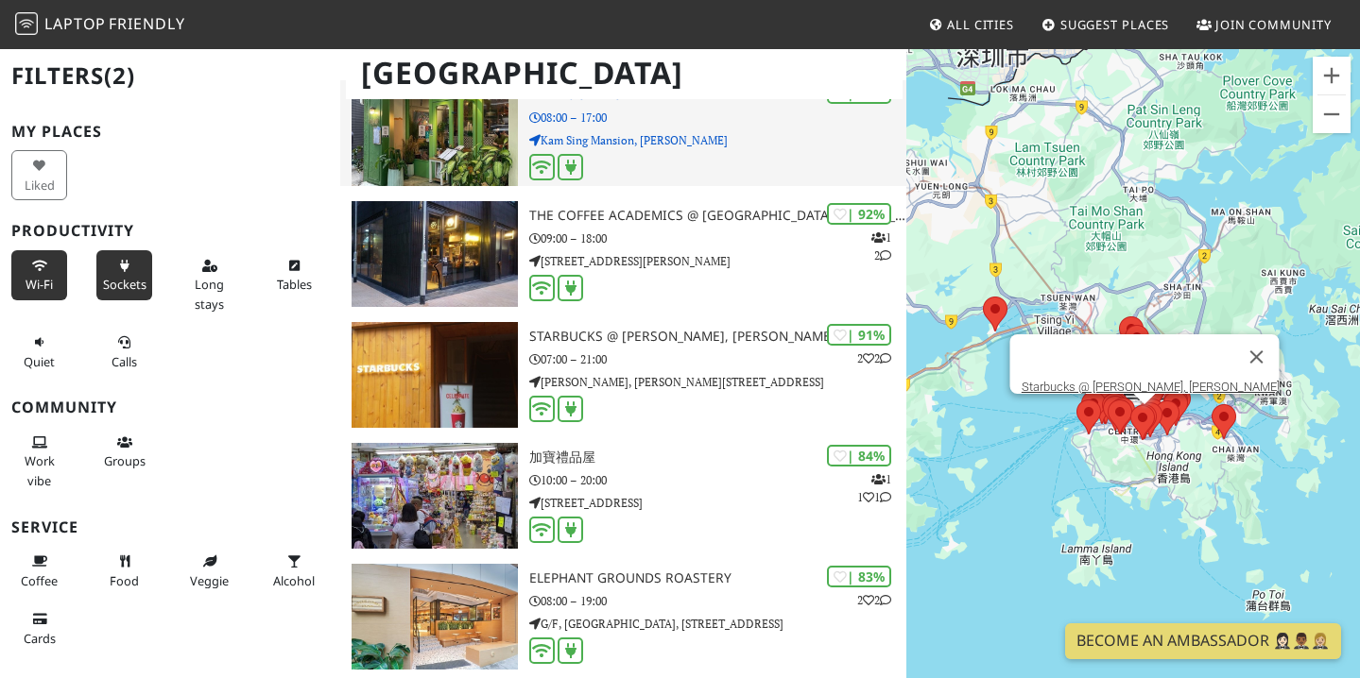
scroll to position [350, 0]
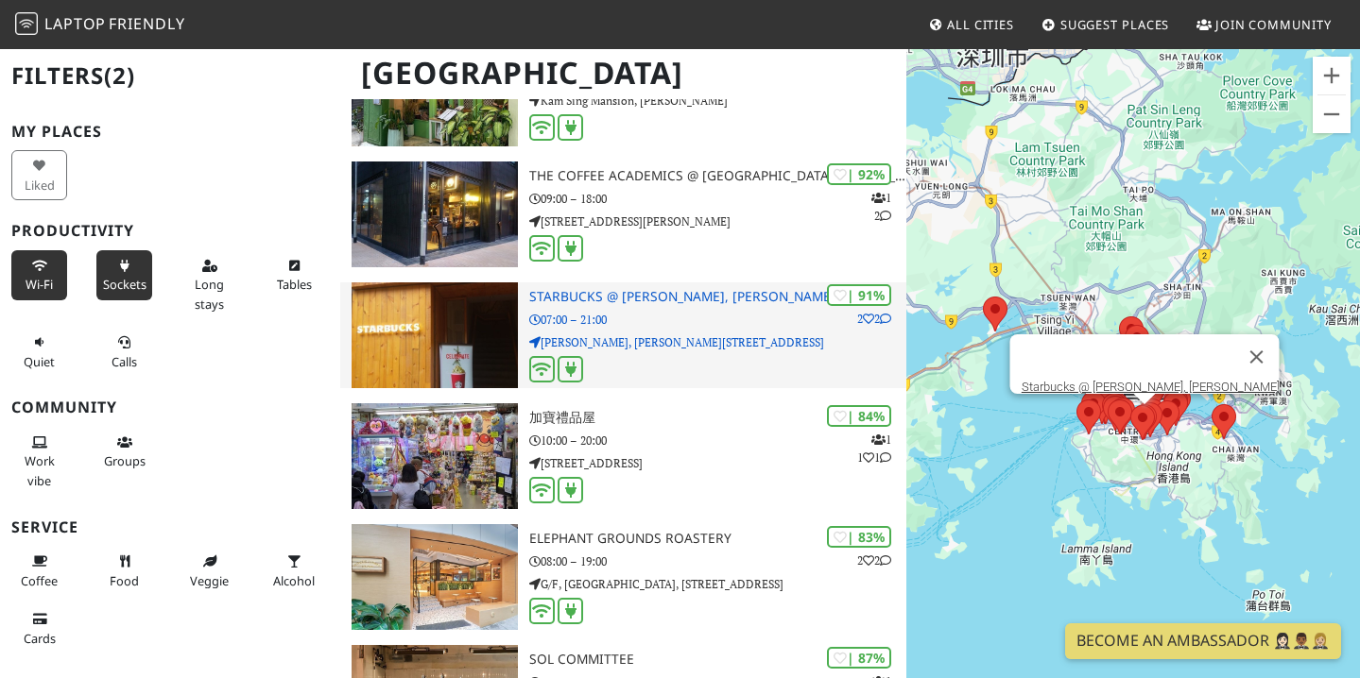
click at [678, 333] on p "[PERSON_NAME], [PERSON_NAME][STREET_ADDRESS]" at bounding box center [718, 342] width 378 height 18
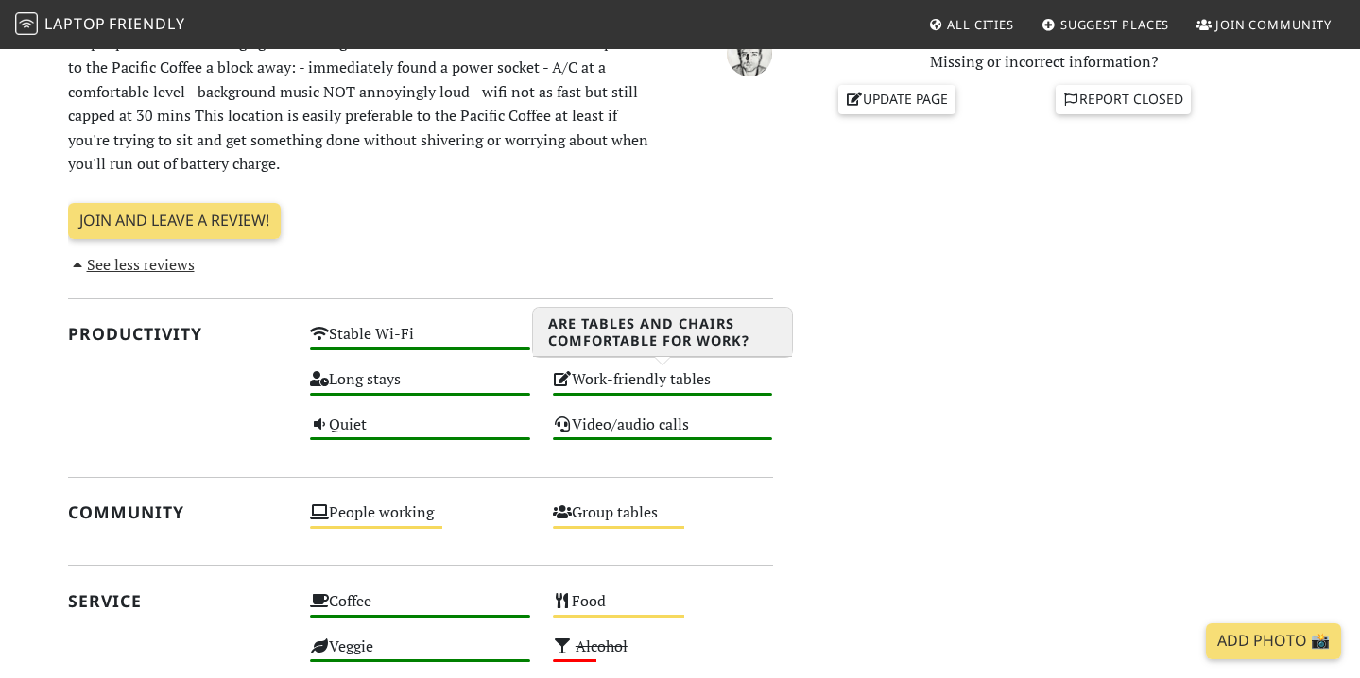
scroll to position [946, 0]
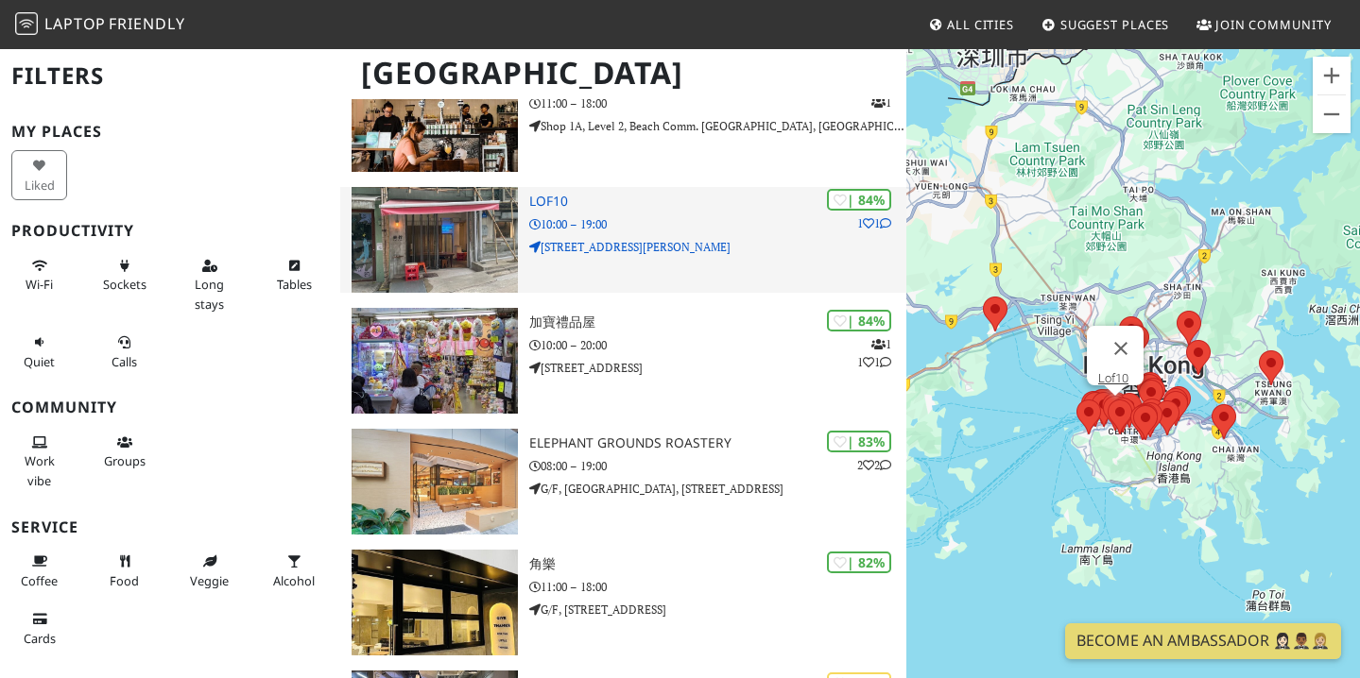
scroll to position [688, 0]
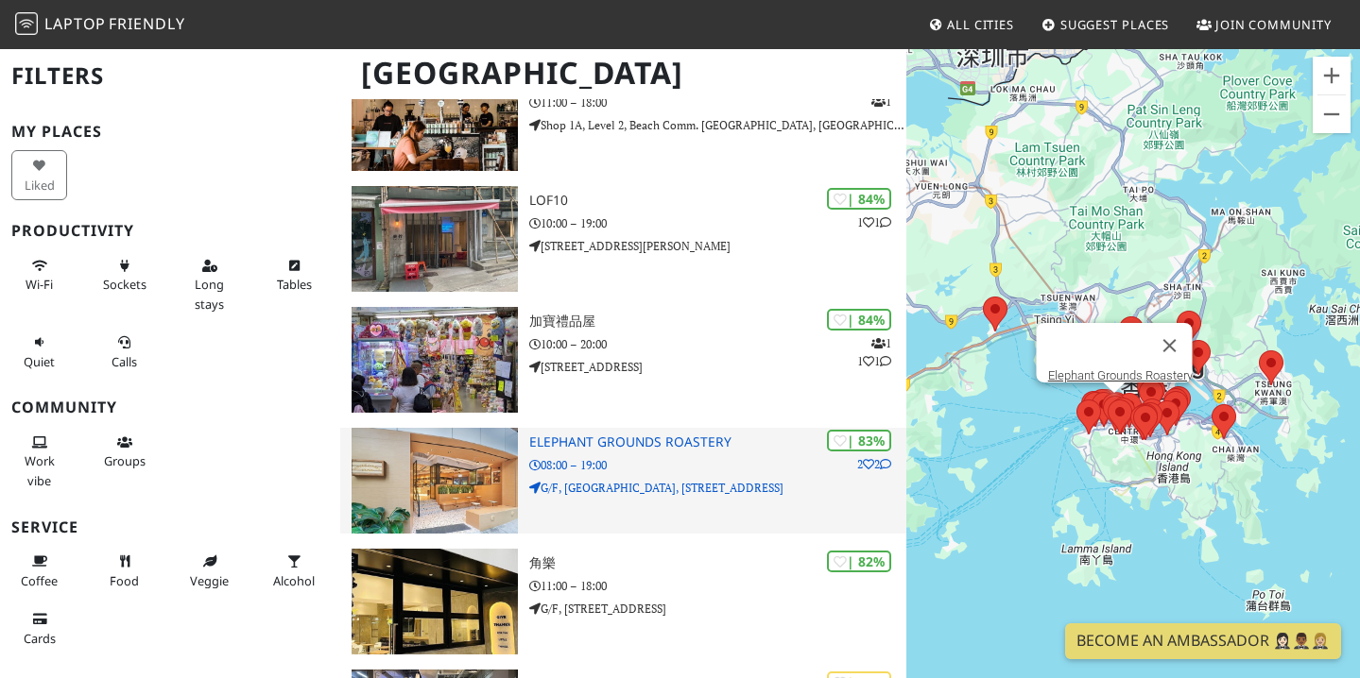
click at [642, 479] on p "G/F, [GEOGRAPHIC_DATA], [STREET_ADDRESS]" at bounding box center [718, 488] width 378 height 18
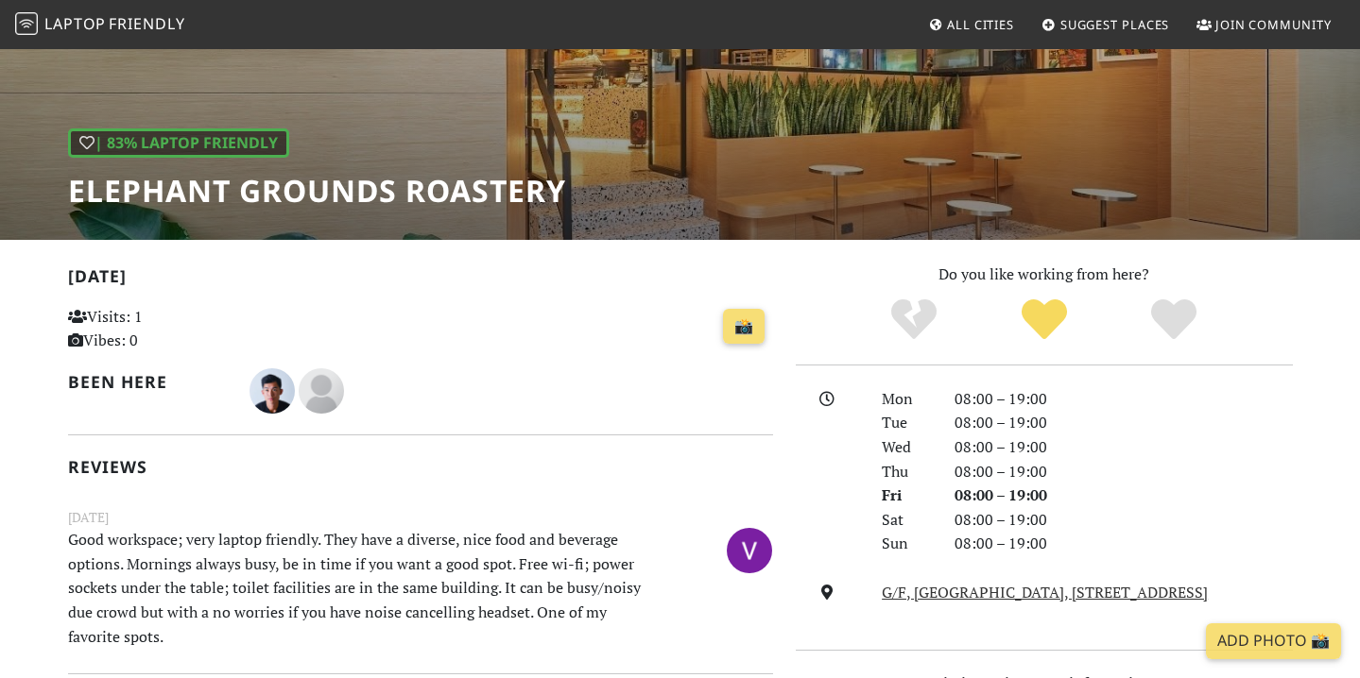
scroll to position [288, 0]
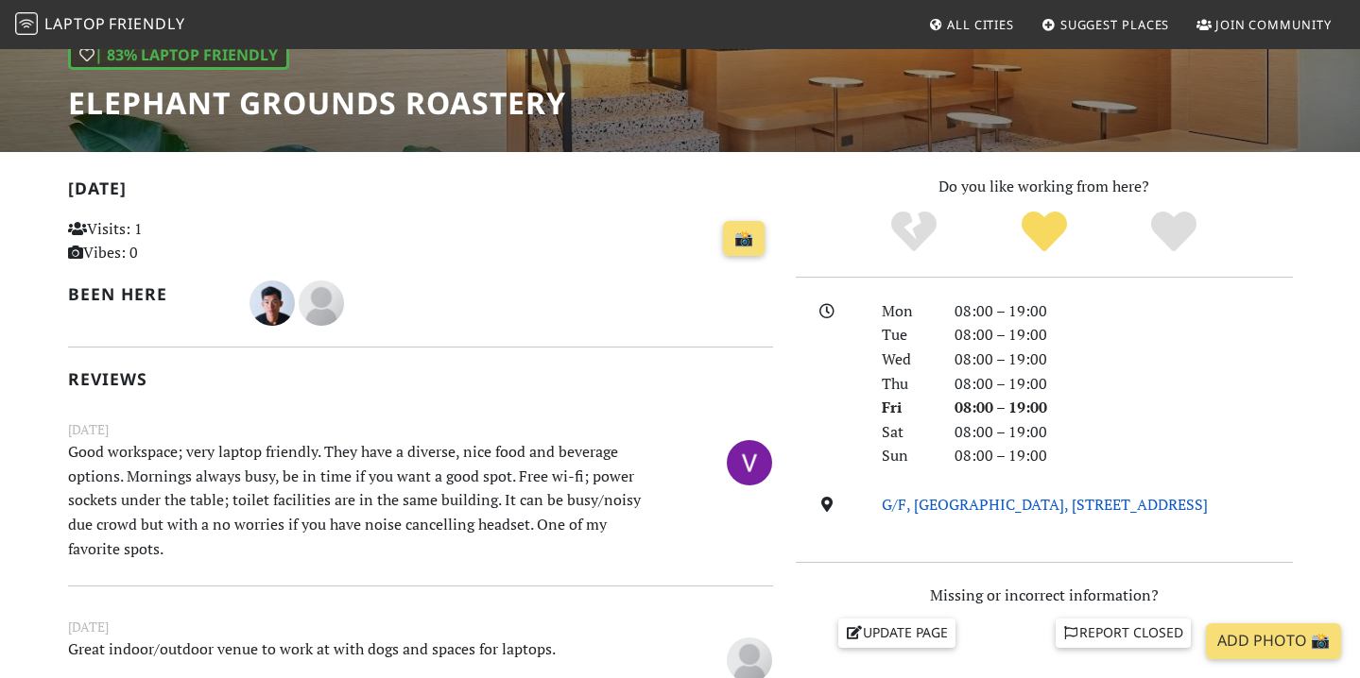
click at [922, 498] on link "G/F, Hollywood Centre, 233 Hollywood Rd, Hong Kong" at bounding box center [1044, 504] width 326 height 21
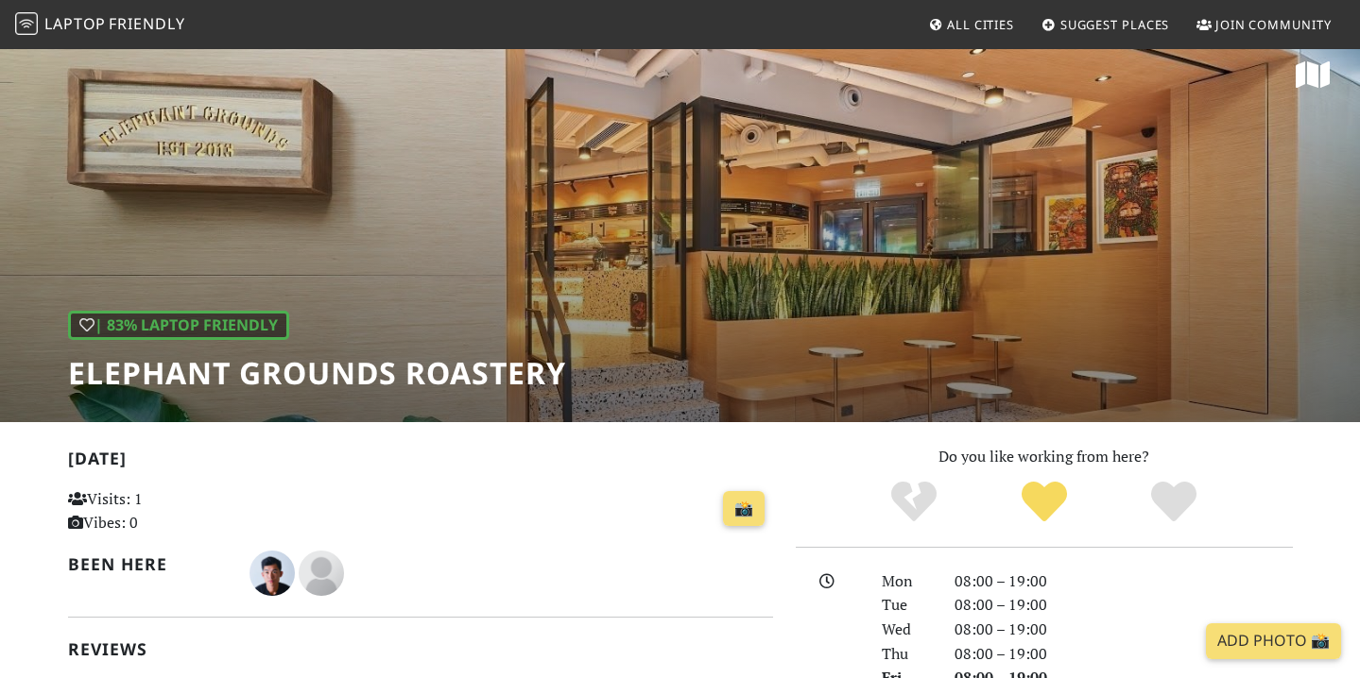
scroll to position [0, 0]
